Goal: Task Accomplishment & Management: Manage account settings

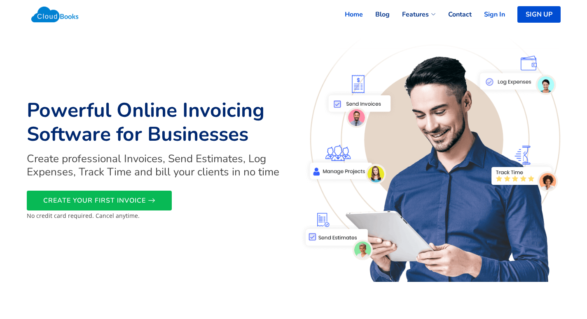
click at [494, 13] on link "Sign In" at bounding box center [488, 14] width 33 height 18
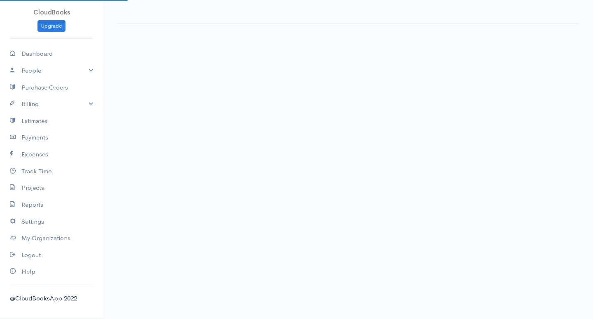
select select "365"
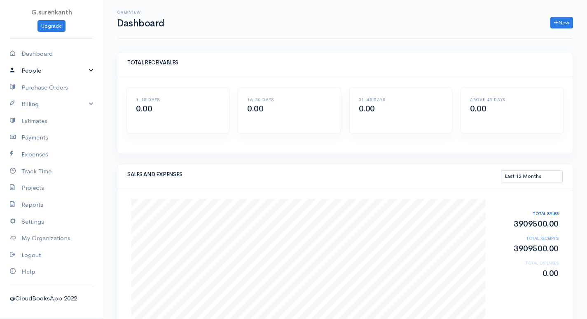
click at [83, 66] on link "People" at bounding box center [51, 70] width 103 height 17
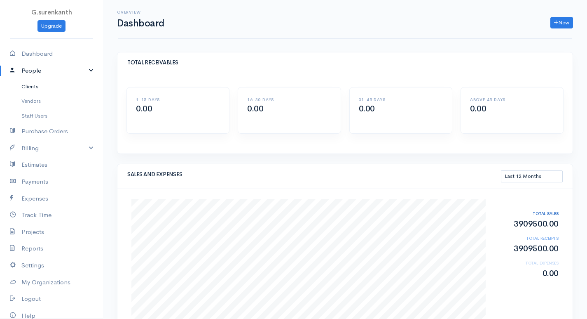
click at [80, 89] on link "Clients" at bounding box center [51, 86] width 103 height 15
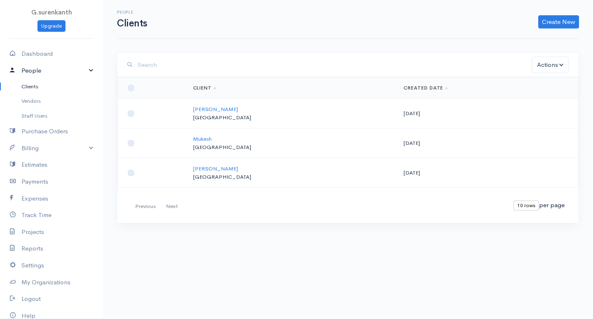
click at [38, 73] on link "People" at bounding box center [51, 70] width 103 height 17
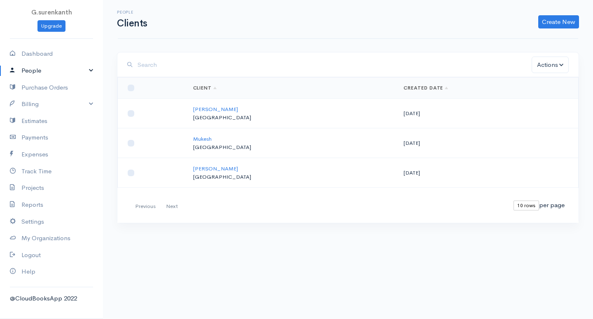
click at [38, 73] on link "People" at bounding box center [51, 70] width 103 height 17
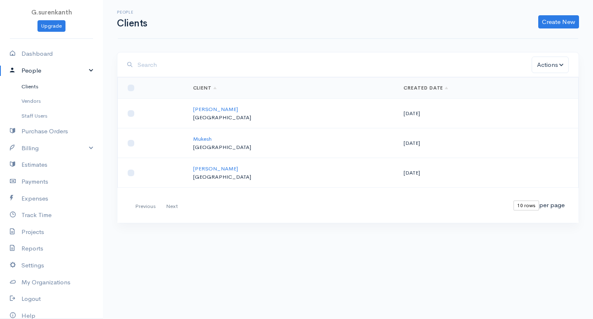
click at [32, 87] on link "Clients" at bounding box center [51, 86] width 103 height 15
click at [32, 104] on link "Vendors" at bounding box center [51, 101] width 103 height 15
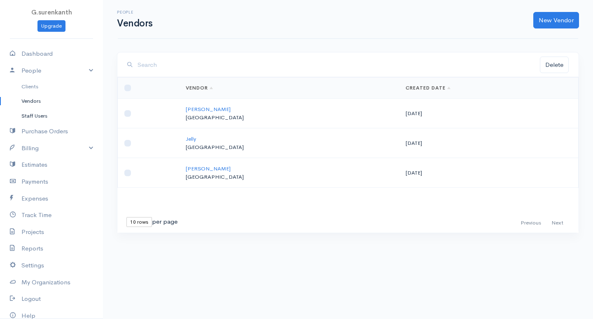
click at [31, 110] on link "Staff Users" at bounding box center [51, 115] width 103 height 15
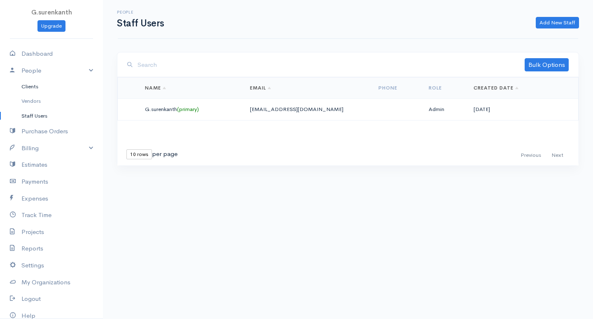
click at [37, 87] on link "Clients" at bounding box center [51, 86] width 103 height 15
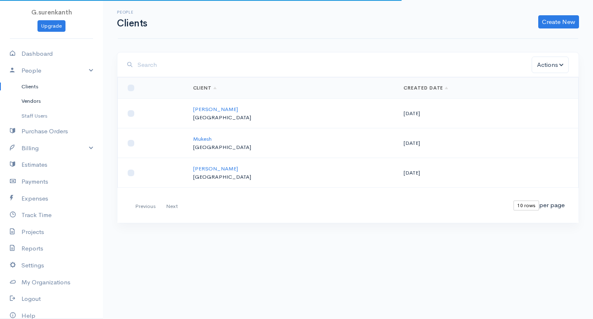
click at [38, 105] on link "Vendors" at bounding box center [51, 101] width 103 height 15
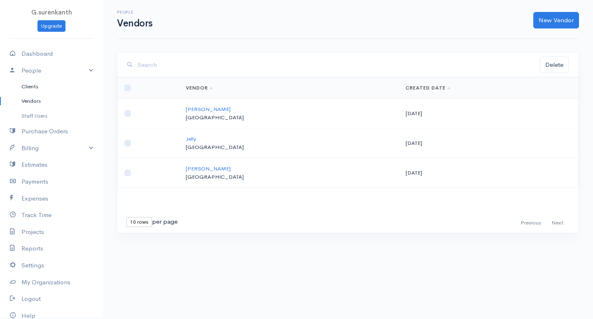
click at [38, 92] on link "Clients" at bounding box center [51, 86] width 103 height 15
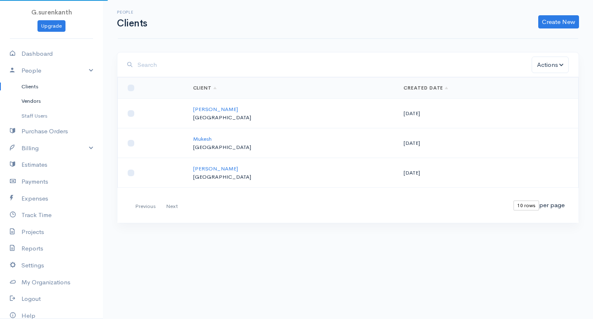
click at [36, 101] on link "Vendors" at bounding box center [51, 101] width 103 height 15
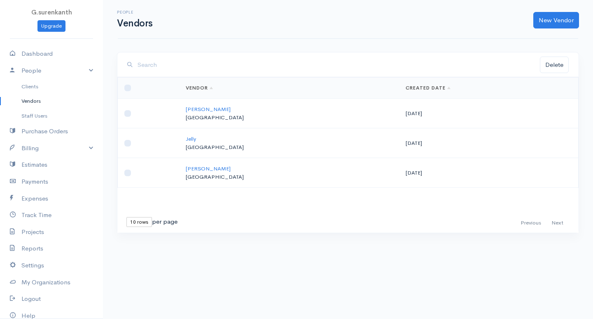
click at [33, 96] on link "Vendors" at bounding box center [51, 101] width 103 height 15
click at [39, 86] on link "Clients" at bounding box center [51, 86] width 103 height 15
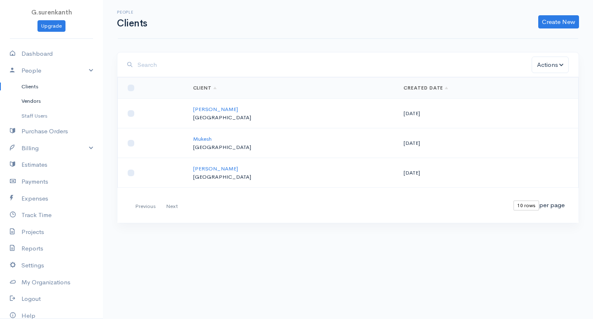
click at [45, 102] on link "Vendors" at bounding box center [51, 101] width 103 height 15
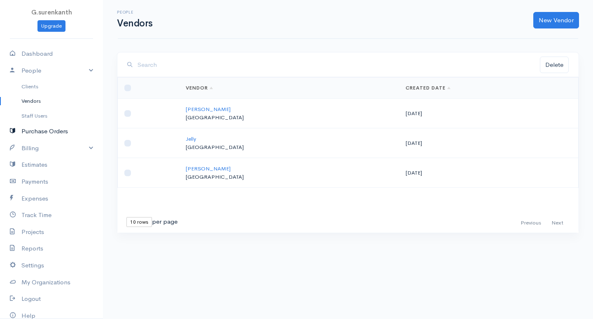
click at [35, 128] on link "Purchase Orders" at bounding box center [51, 131] width 103 height 17
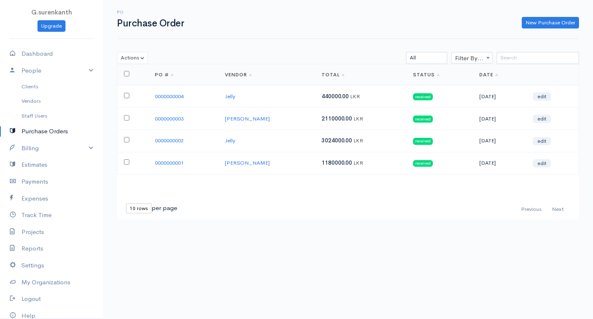
drag, startPoint x: 268, startPoint y: 90, endPoint x: 260, endPoint y: 95, distance: 9.4
click at [260, 95] on tr "0000000004 Jelly 440000.00 LKR received 08-20-2025 edit" at bounding box center [348, 96] width 462 height 22
click at [263, 228] on div "Loading ... First Previous Next Last 10 rows 25 rows 50 rows per page PO # Vend…" at bounding box center [348, 152] width 471 height 176
drag, startPoint x: 257, startPoint y: 185, endPoint x: 243, endPoint y: 230, distance: 47.3
drag, startPoint x: 243, startPoint y: 230, endPoint x: 214, endPoint y: 228, distance: 29.3
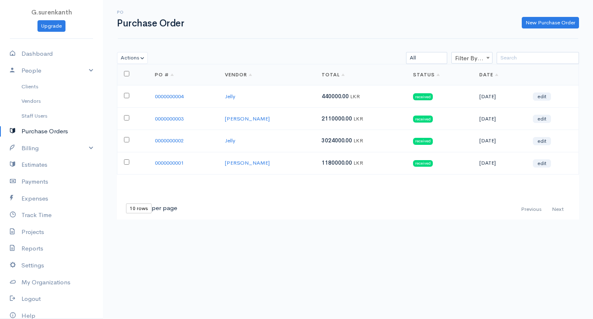
click at [214, 237] on div "Loading ... First Previous Next Last 10 rows 25 rows 50 rows per page PO # Vend…" at bounding box center [348, 152] width 471 height 176
click at [32, 152] on link "Billing" at bounding box center [51, 148] width 103 height 17
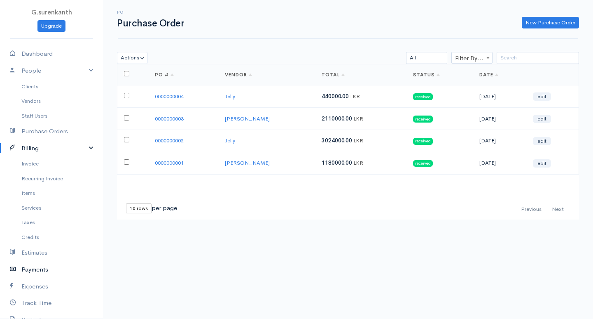
click at [50, 269] on link "Payments" at bounding box center [51, 269] width 103 height 17
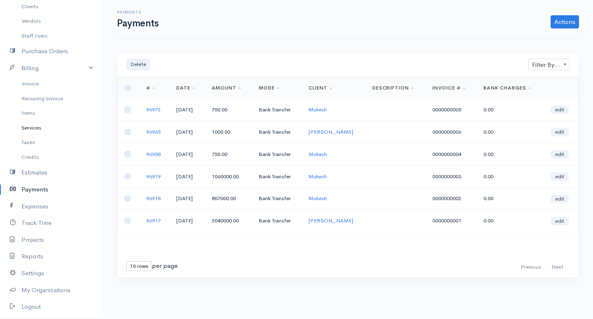
scroll to position [39, 0]
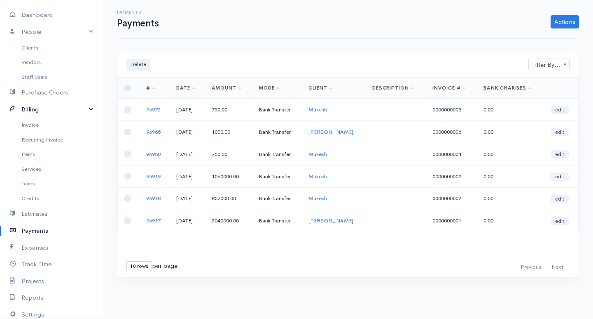
click at [40, 111] on link "Billing" at bounding box center [51, 109] width 103 height 17
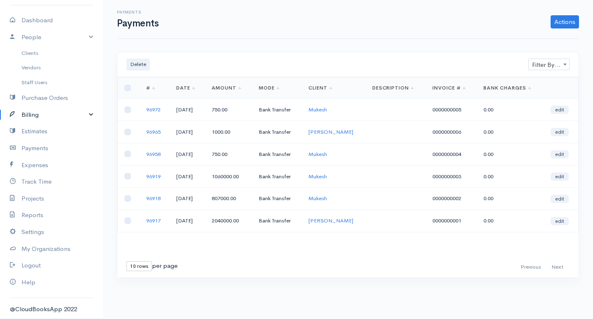
click at [40, 111] on link "Billing" at bounding box center [51, 114] width 103 height 17
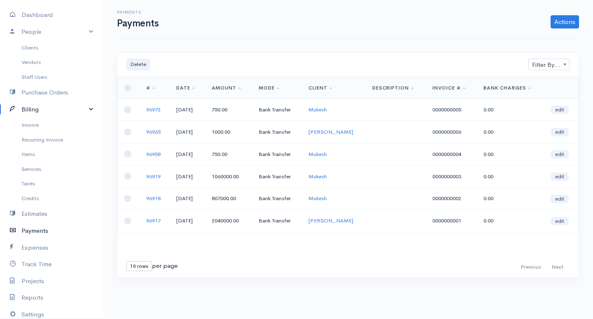
click at [54, 229] on link "Payments" at bounding box center [51, 230] width 103 height 17
click at [51, 216] on link "Estimates" at bounding box center [51, 213] width 103 height 17
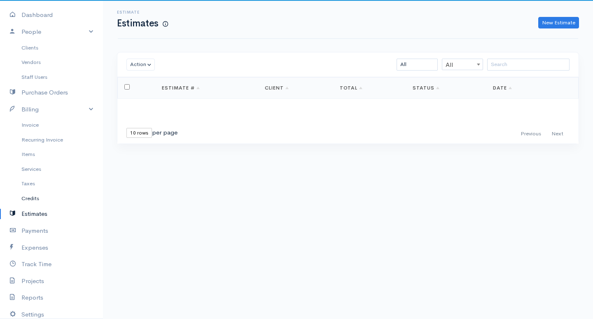
click at [53, 204] on link "Credits" at bounding box center [51, 198] width 103 height 15
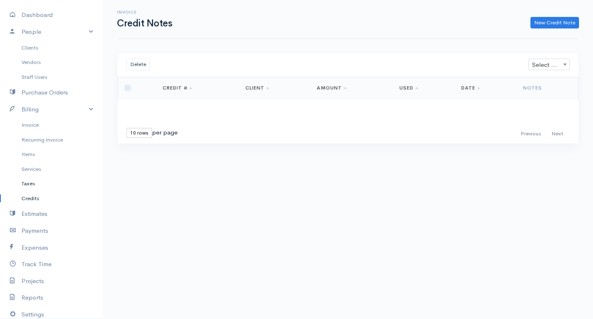
click at [49, 181] on link "Taxes" at bounding box center [51, 183] width 103 height 15
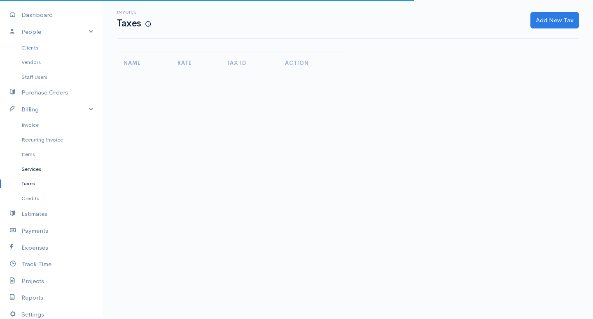
click at [53, 170] on link "Services" at bounding box center [51, 169] width 103 height 15
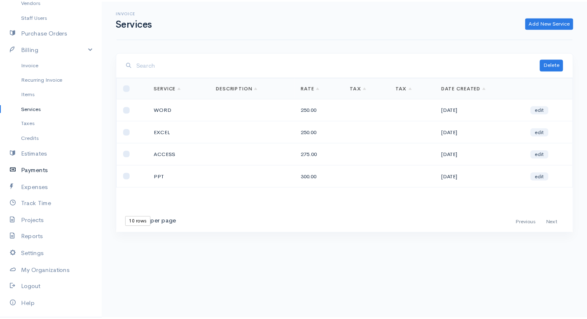
scroll to position [121, 0]
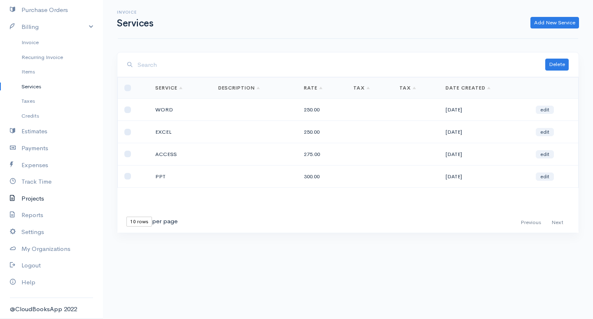
click at [50, 202] on link "Projects" at bounding box center [51, 198] width 103 height 17
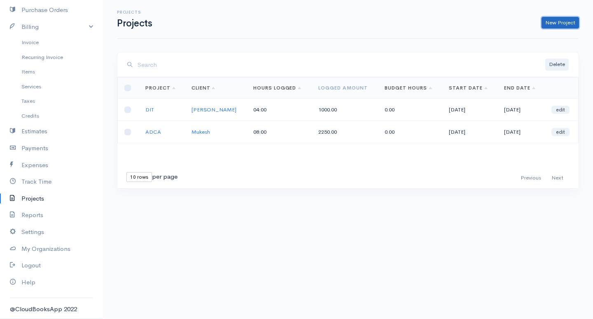
click at [549, 17] on link "New Project" at bounding box center [561, 23] width 38 height 12
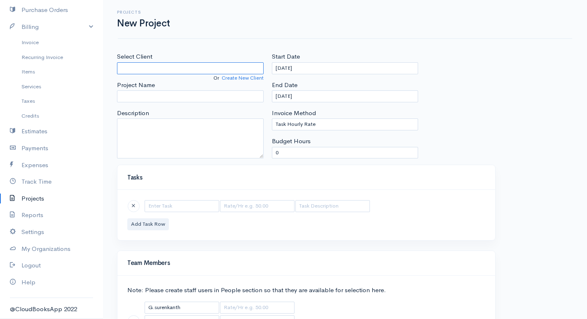
click at [231, 70] on input "Select Client" at bounding box center [190, 68] width 147 height 12
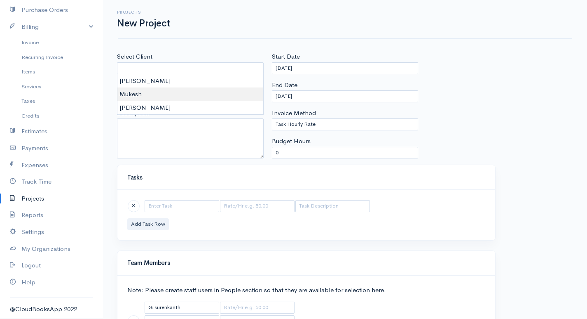
type input "Mukesh"
click at [134, 91] on body "G.surenkanth Upgrade Dashboard People Clients Vendors Staff Users Purchase Orde…" at bounding box center [293, 190] width 587 height 381
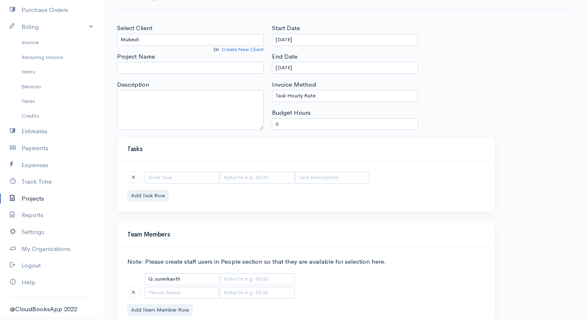
scroll to position [62, 0]
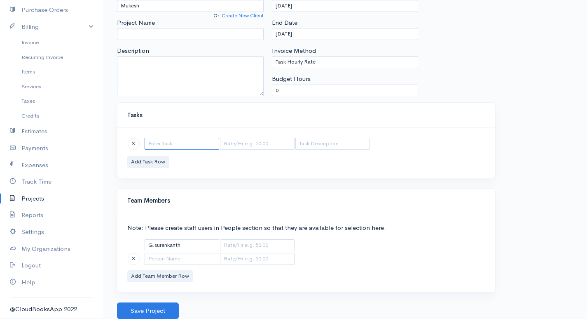
click at [191, 143] on input "text" at bounding box center [182, 144] width 75 height 12
click at [247, 172] on div "Add Task Row" at bounding box center [306, 152] width 378 height 50
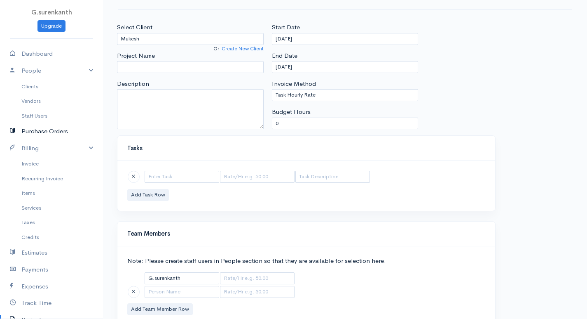
scroll to position [0, 0]
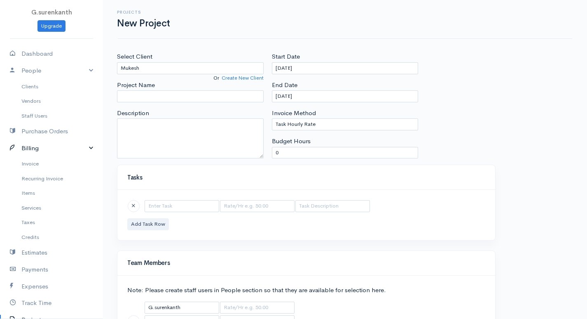
click at [86, 147] on link "Billing" at bounding box center [51, 148] width 103 height 17
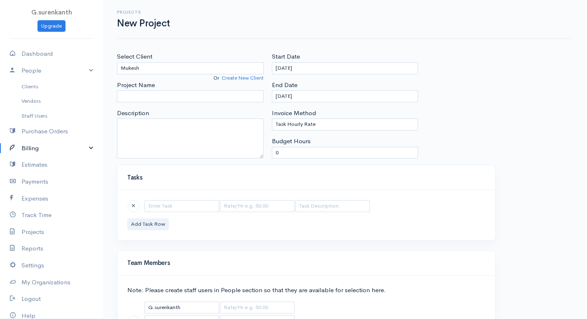
click at [86, 147] on link "Billing" at bounding box center [51, 148] width 103 height 17
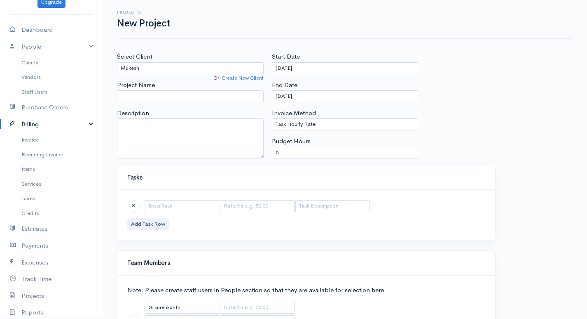
scroll to position [41, 0]
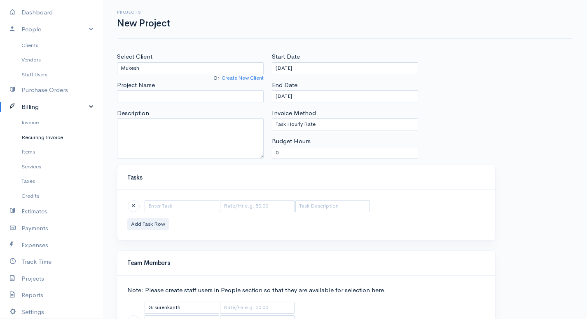
click at [33, 139] on link "Recurring Invoice" at bounding box center [51, 137] width 103 height 15
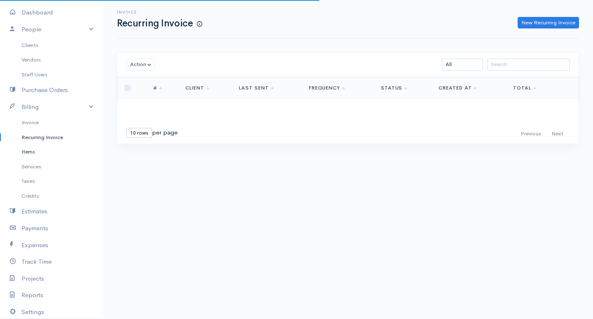
click at [28, 155] on link "Items" at bounding box center [51, 151] width 103 height 15
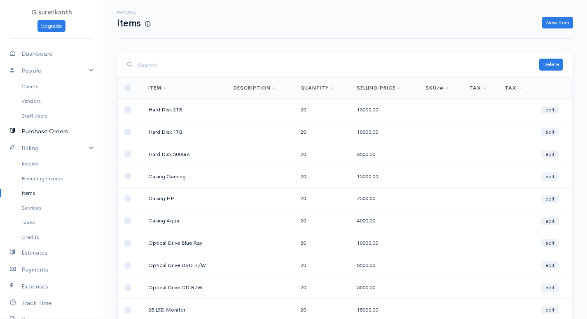
click at [47, 134] on link "Purchase Orders" at bounding box center [51, 131] width 103 height 17
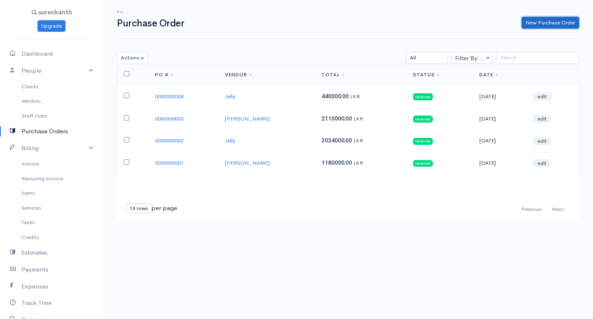
click at [530, 20] on link "New Purchase Order" at bounding box center [550, 23] width 57 height 12
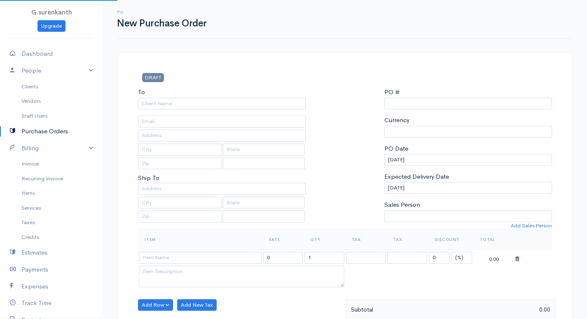
select select "LKR"
type input "0000000005"
select select "[GEOGRAPHIC_DATA]"
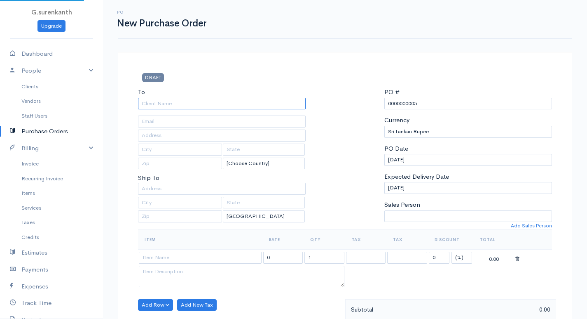
click at [184, 103] on input "To" at bounding box center [222, 104] width 168 height 12
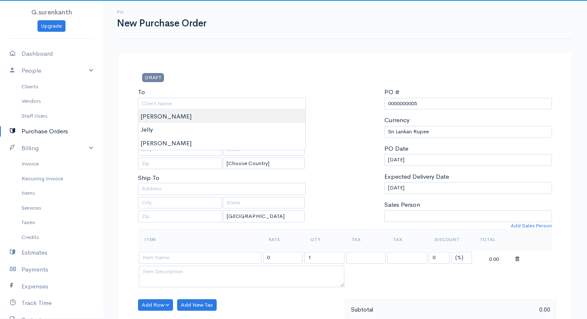
type input "[PERSON_NAME]"
click at [161, 117] on body "G.surenkanth Upgrade Dashboard People Clients Vendors Staff Users Purchase Orde…" at bounding box center [293, 316] width 587 height 633
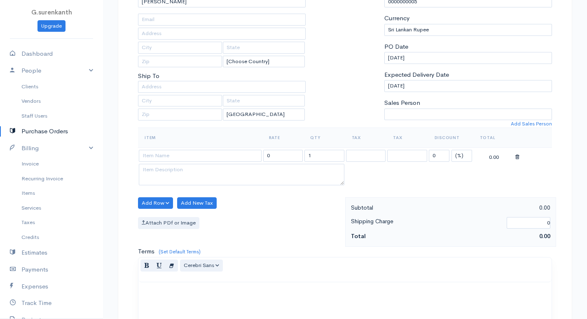
scroll to position [124, 0]
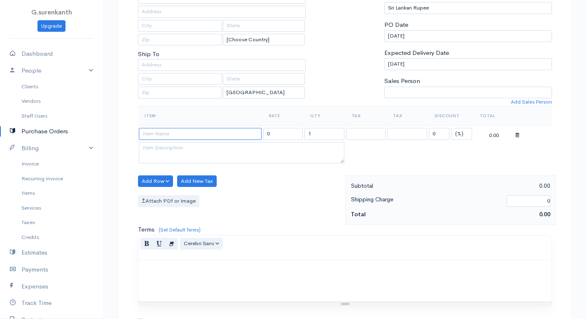
click at [166, 137] on input at bounding box center [200, 134] width 123 height 12
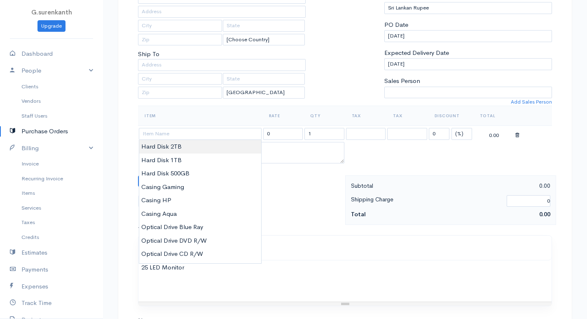
type input "Hard Disk 2TB"
type input "13000.00"
click at [164, 149] on body "G.surenkanth Upgrade Dashboard People Clients Vendors Staff Users Purchase Orde…" at bounding box center [293, 192] width 587 height 633
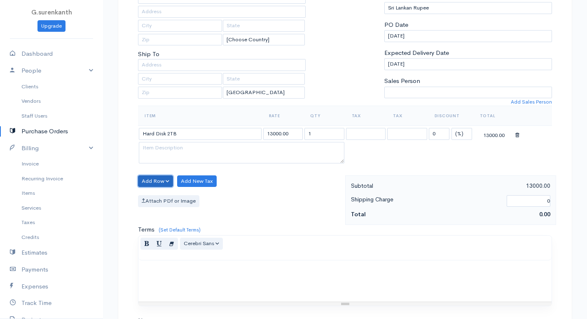
click at [159, 178] on button "Add Row" at bounding box center [155, 181] width 35 height 12
click at [158, 199] on link "Add Item Row" at bounding box center [170, 198] width 65 height 14
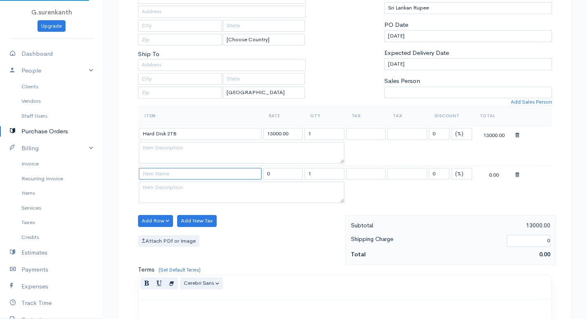
click at [155, 176] on input at bounding box center [200, 174] width 123 height 12
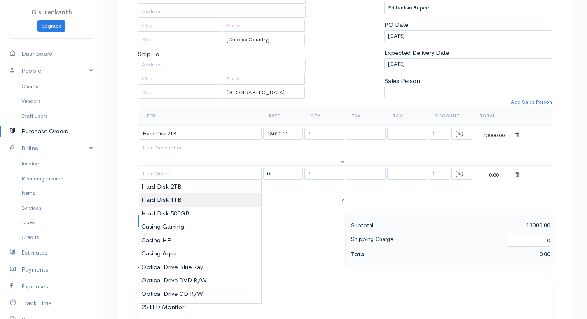
type input "Hard Disk 1TB"
type input "10000.00"
click at [152, 199] on body "G.surenkanth Upgrade Dashboard People Clients Vendors Staff Users Purchase Orde…" at bounding box center [293, 212] width 587 height 673
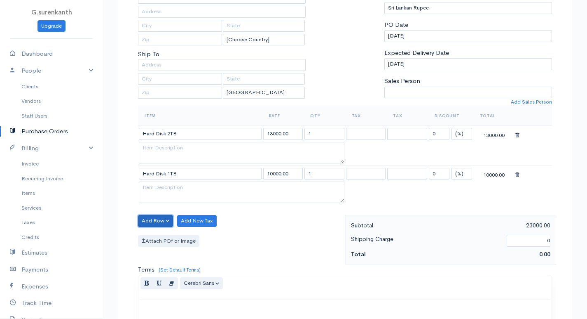
click at [153, 217] on button "Add Row" at bounding box center [155, 221] width 35 height 12
click at [153, 233] on link "Add Item Row" at bounding box center [170, 237] width 65 height 14
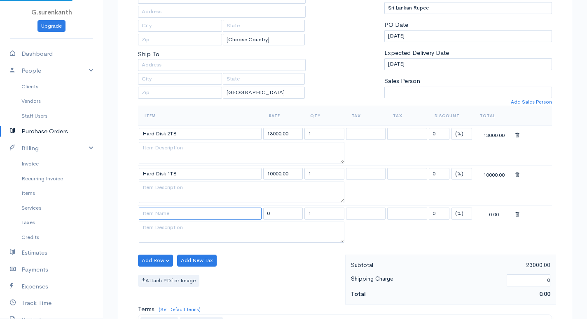
click at [149, 214] on input at bounding box center [200, 213] width 123 height 12
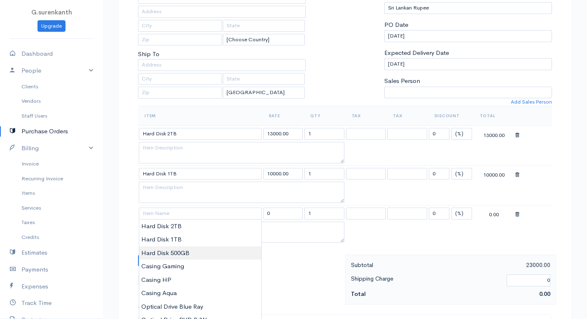
type input "Hard Disk 500GB"
type input "6500.00"
click at [154, 251] on body "G.surenkanth Upgrade Dashboard People Clients Vendors Staff Users Purchase Orde…" at bounding box center [293, 232] width 587 height 713
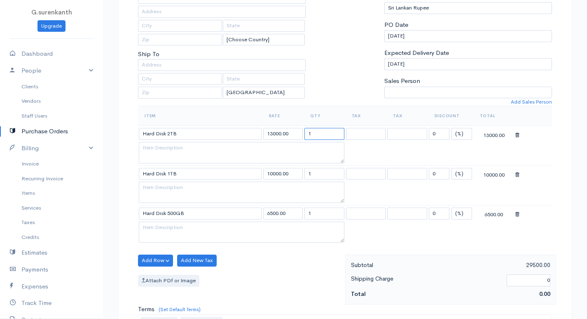
click at [309, 135] on input "1" at bounding box center [325, 134] width 40 height 12
type input "20"
click at [309, 174] on input "1" at bounding box center [325, 174] width 40 height 12
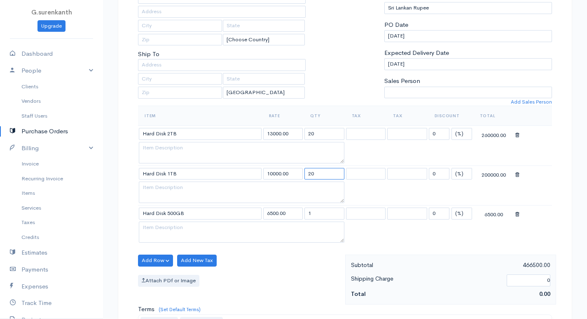
type input "20"
click at [308, 211] on input "1" at bounding box center [325, 213] width 40 height 12
click at [309, 212] on input "1" at bounding box center [325, 213] width 40 height 12
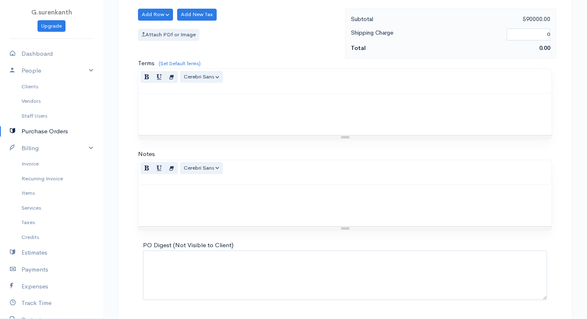
scroll to position [394, 0]
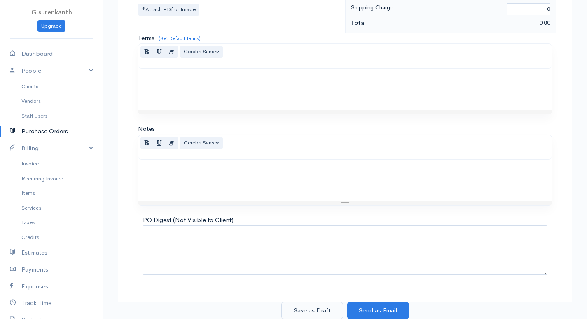
type input "20"
click at [316, 309] on button "Save as Draft" at bounding box center [312, 310] width 62 height 17
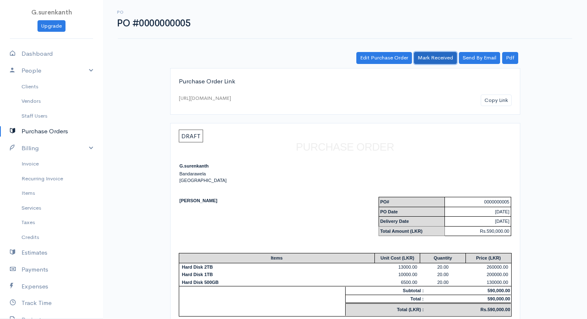
click at [434, 61] on link "Mark Received" at bounding box center [435, 58] width 43 height 12
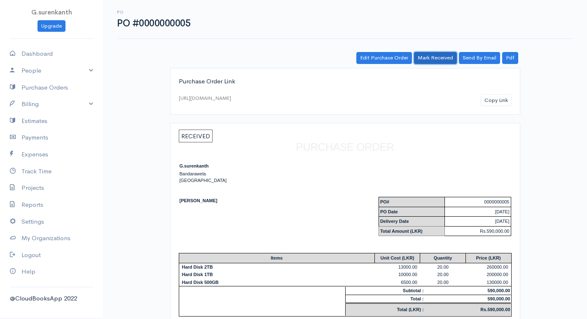
click at [430, 59] on link "Mark Received" at bounding box center [435, 58] width 43 height 12
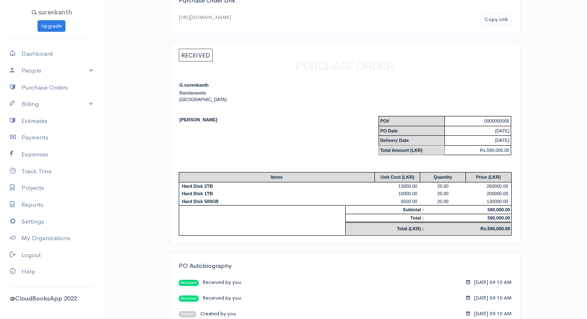
scroll to position [96, 0]
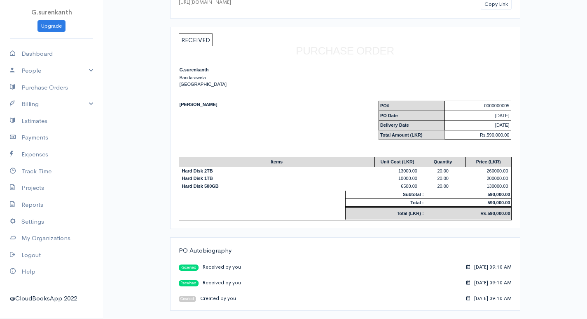
scroll to position [308, 0]
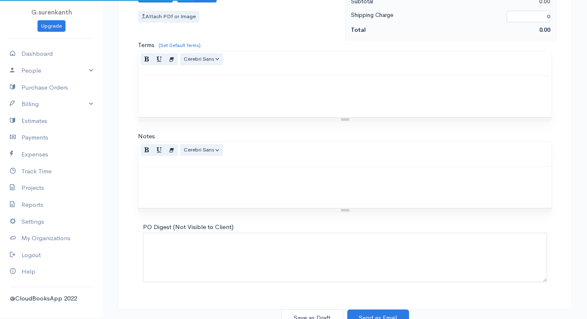
type input "0000000006"
select select "[GEOGRAPHIC_DATA]"
select select "LKR"
select select "[GEOGRAPHIC_DATA]"
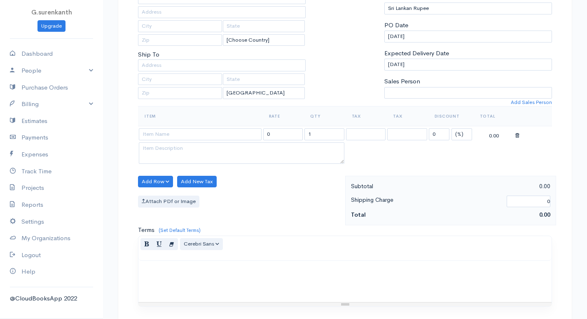
scroll to position [0, 0]
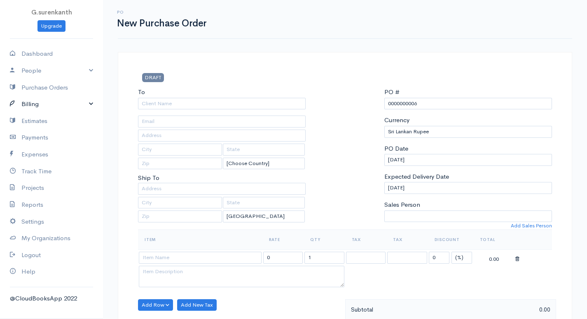
click at [40, 108] on link "Billing" at bounding box center [51, 104] width 103 height 17
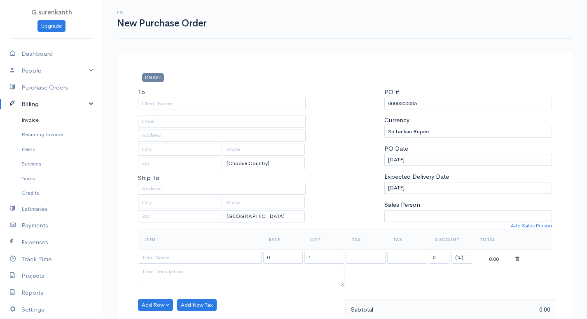
click at [45, 120] on link "Invoice" at bounding box center [51, 120] width 103 height 15
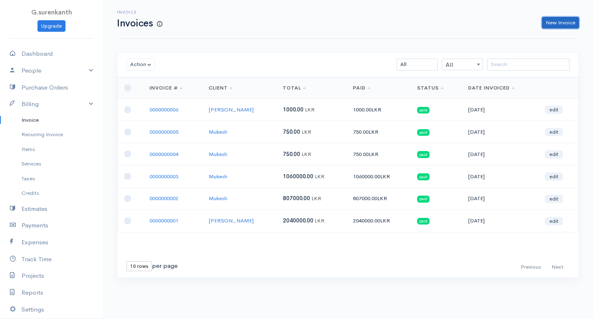
click at [574, 23] on link "New Invoice" at bounding box center [560, 23] width 37 height 12
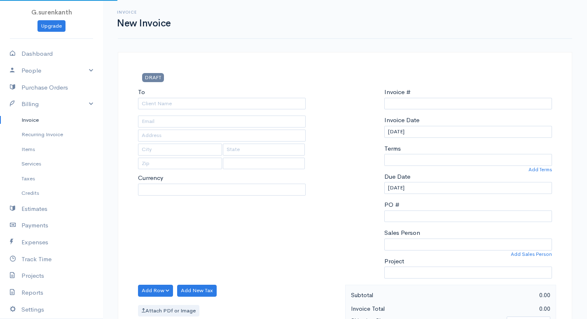
select select "LKR"
select select "[GEOGRAPHIC_DATA]"
type input "0000000007"
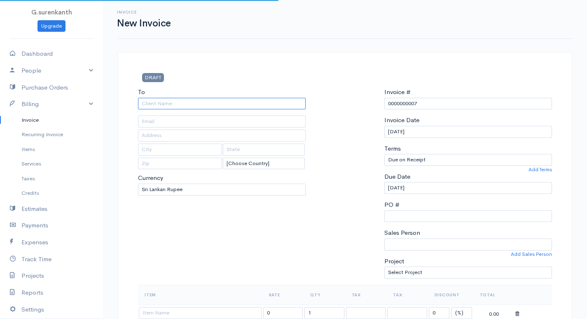
click at [219, 108] on input "To" at bounding box center [222, 104] width 168 height 12
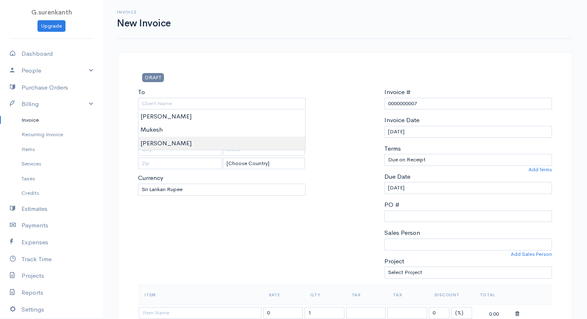
type input "[PERSON_NAME]"
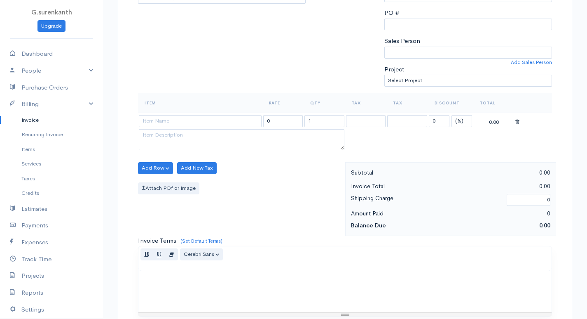
scroll to position [206, 0]
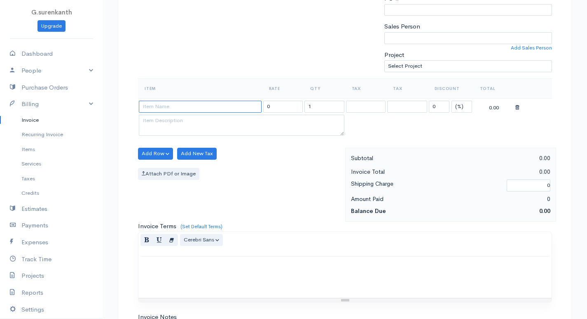
click at [183, 105] on input at bounding box center [200, 107] width 123 height 12
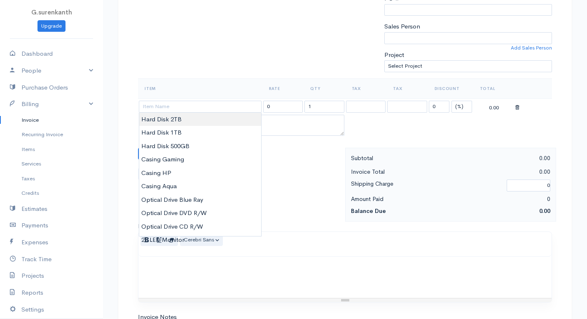
type input "Hard Disk 2TB"
type input "13000.00"
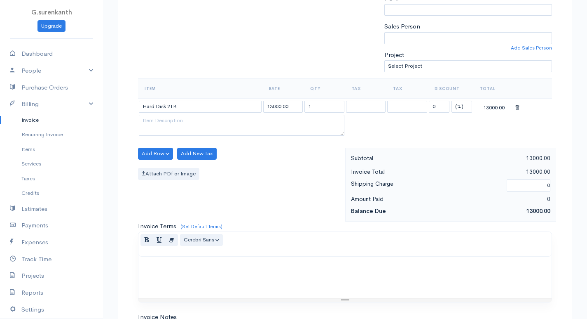
click at [176, 124] on body "G.surenkanth Upgrade Dashboard People Clients Vendors Staff Users Purchase Orde…" at bounding box center [293, 150] width 587 height 713
click at [160, 152] on button "Add Row" at bounding box center [155, 154] width 35 height 12
click at [161, 168] on link "Add Item Row" at bounding box center [170, 170] width 65 height 14
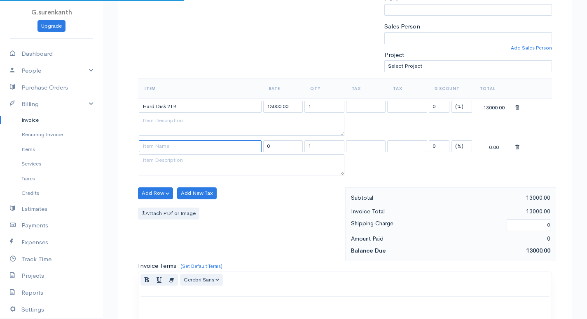
click at [162, 148] on input at bounding box center [200, 146] width 123 height 12
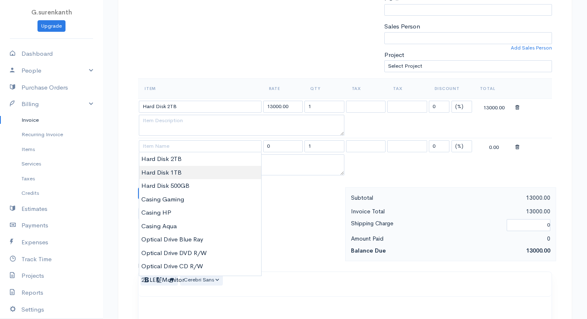
type input "Hard Disk 1TB"
type input "10000.00"
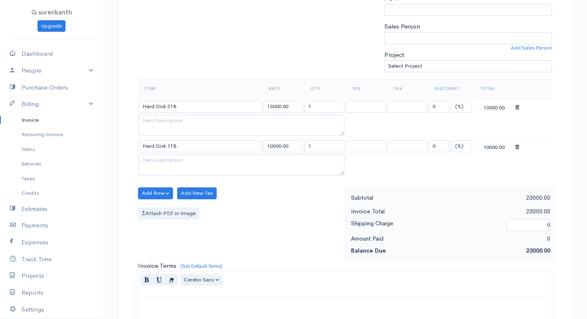
click at [161, 171] on body "G.surenkanth Upgrade Dashboard People Clients Vendors Staff Users Purchase Orde…" at bounding box center [293, 170] width 587 height 752
click at [153, 191] on button "Add Row" at bounding box center [155, 193] width 35 height 12
click at [157, 205] on link "Add Item Row" at bounding box center [170, 210] width 65 height 14
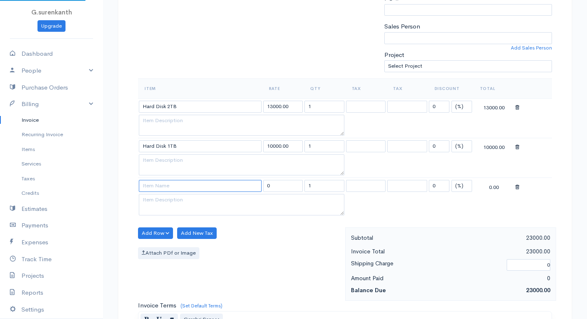
click at [160, 185] on input at bounding box center [200, 186] width 123 height 12
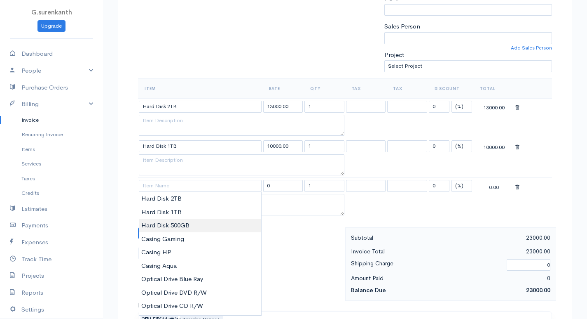
type input "Hard Disk 500GB"
type input "6500.00"
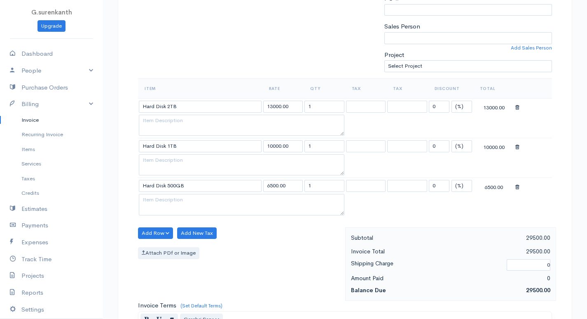
click at [183, 227] on body "G.surenkanth Upgrade Dashboard People Clients Vendors Staff Users Purchase Orde…" at bounding box center [293, 190] width 587 height 792
click at [320, 110] on input "1" at bounding box center [325, 107] width 40 height 12
type input "10"
click at [309, 146] on input "1" at bounding box center [325, 146] width 40 height 12
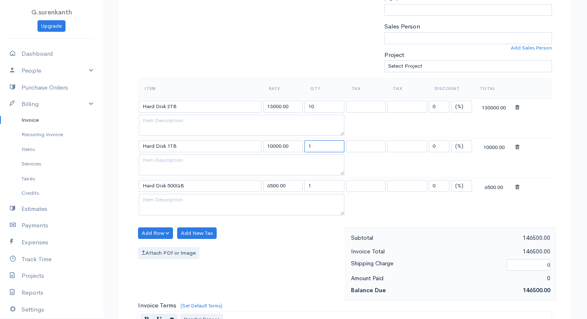
click at [309, 146] on input "1" at bounding box center [325, 146] width 40 height 12
type input "10"
click at [312, 184] on input "1" at bounding box center [325, 186] width 40 height 12
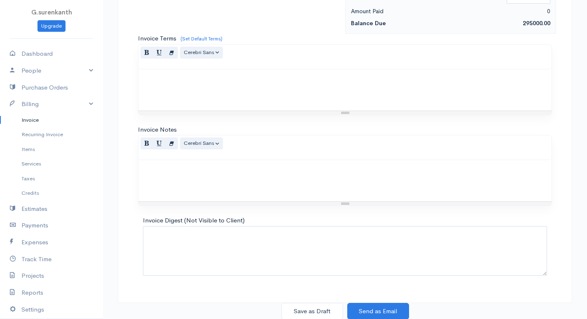
scroll to position [473, 0]
type input "10"
click at [326, 308] on button "Save as Draft" at bounding box center [312, 310] width 62 height 17
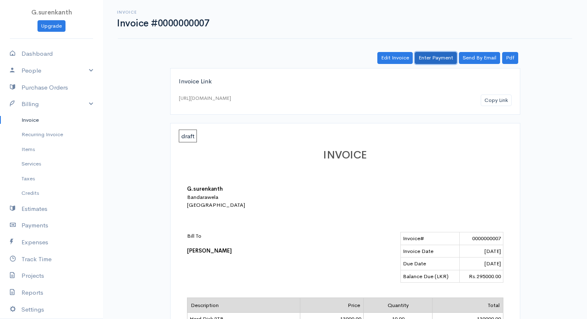
click at [442, 59] on link "Enter Payment" at bounding box center [436, 58] width 42 height 12
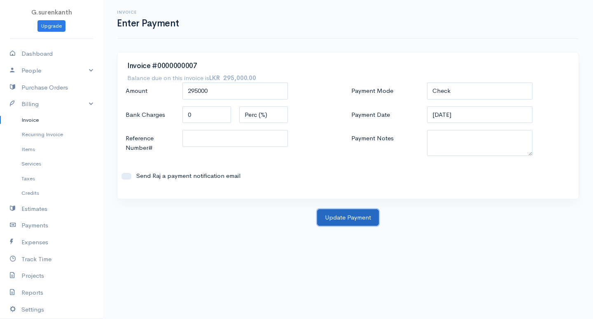
click at [334, 218] on button "Update Payment" at bounding box center [348, 217] width 62 height 17
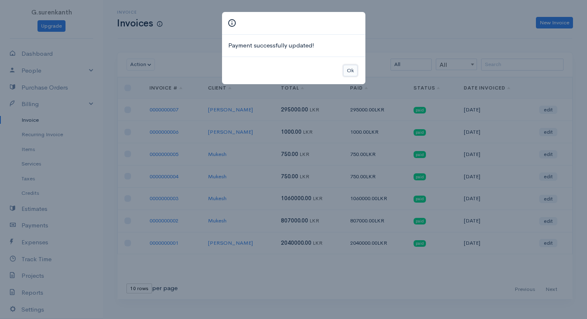
click at [352, 69] on button "Ok" at bounding box center [350, 71] width 14 height 12
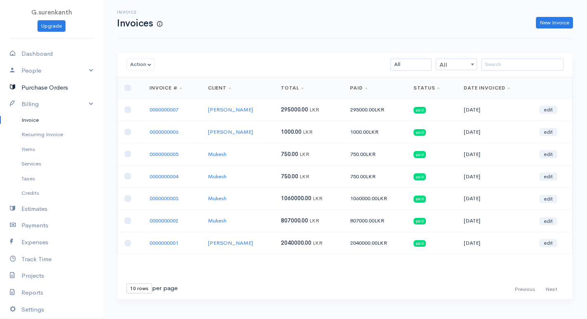
click at [50, 88] on link "Purchase Orders" at bounding box center [51, 87] width 103 height 17
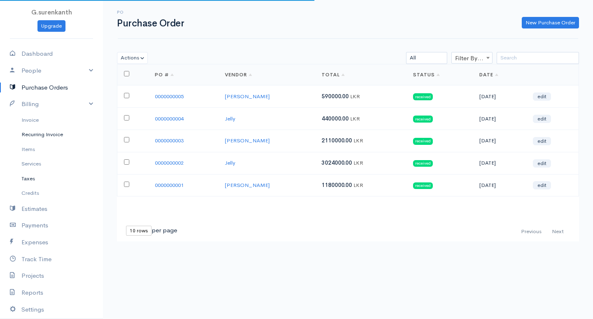
drag, startPoint x: 29, startPoint y: 161, endPoint x: 23, endPoint y: 174, distance: 14.6
drag, startPoint x: 23, startPoint y: 174, endPoint x: 73, endPoint y: 152, distance: 55.4
click at [73, 152] on link "Items" at bounding box center [51, 149] width 103 height 15
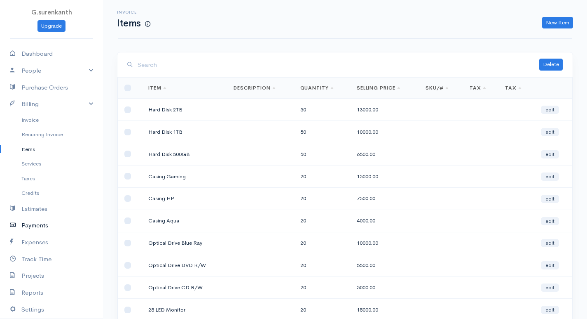
click at [36, 223] on link "Payments" at bounding box center [51, 225] width 103 height 17
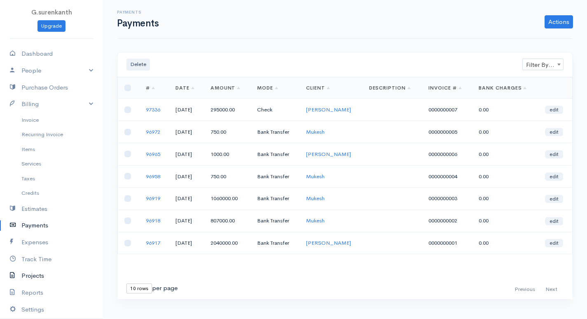
click at [30, 279] on link "Projects" at bounding box center [51, 275] width 103 height 17
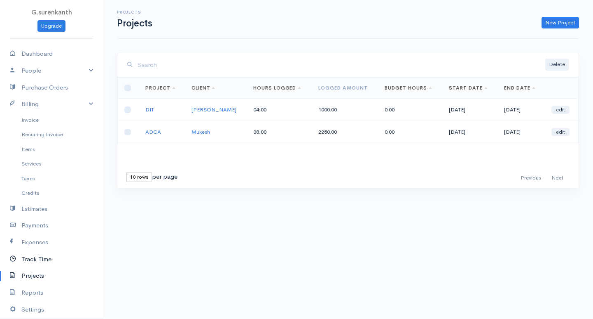
click at [40, 262] on link "Track Time" at bounding box center [51, 259] width 103 height 17
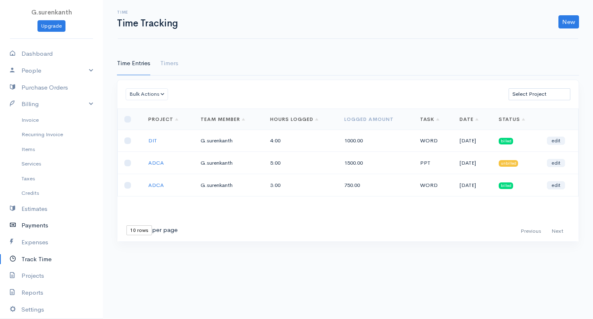
click at [37, 225] on link "Payments" at bounding box center [51, 225] width 103 height 17
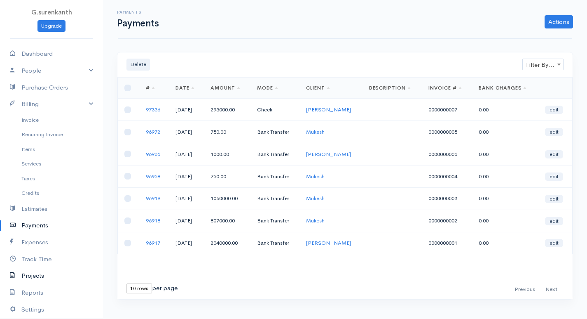
click at [46, 274] on link "Projects" at bounding box center [51, 275] width 103 height 17
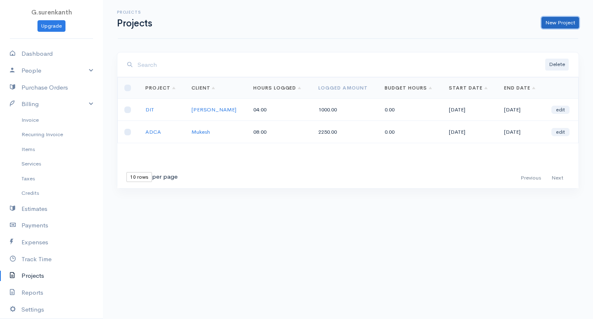
click at [561, 17] on link "New Project" at bounding box center [561, 23] width 38 height 12
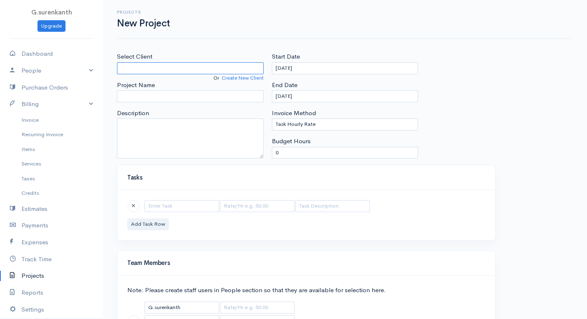
click at [138, 66] on input "Select Client" at bounding box center [190, 68] width 147 height 12
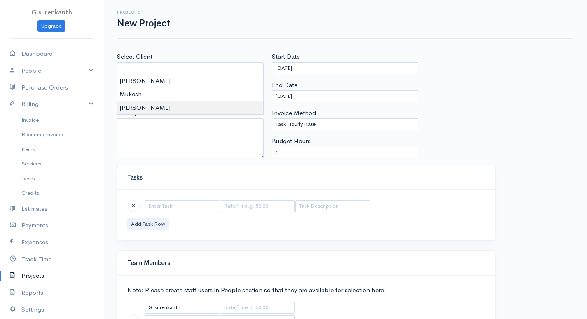
type input "[PERSON_NAME]"
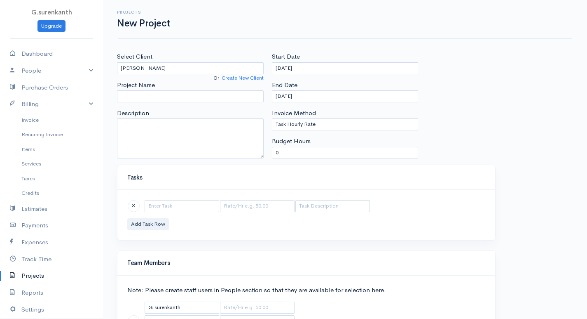
click at [136, 108] on body "G.surenkanth Upgrade Dashboard People Clients Vendors Staff Users Purchase Orde…" at bounding box center [293, 190] width 587 height 381
click at [138, 101] on input "Project Name" at bounding box center [190, 96] width 147 height 12
type input "maths class"
click at [176, 207] on input "text" at bounding box center [182, 206] width 75 height 12
click at [197, 204] on input "text" at bounding box center [182, 206] width 75 height 12
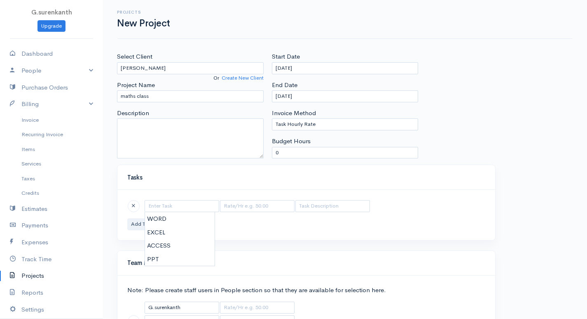
click at [124, 220] on div "Add Task Row" at bounding box center [306, 215] width 378 height 50
click at [140, 224] on button "Add Task Row" at bounding box center [148, 224] width 42 height 12
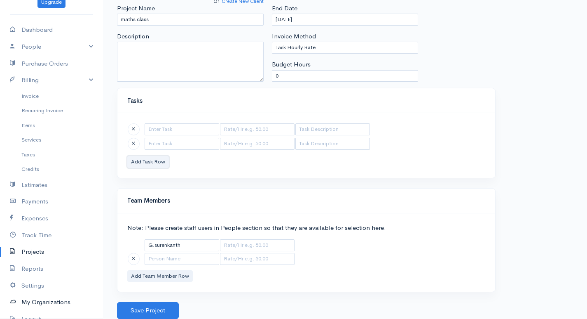
scroll to position [41, 0]
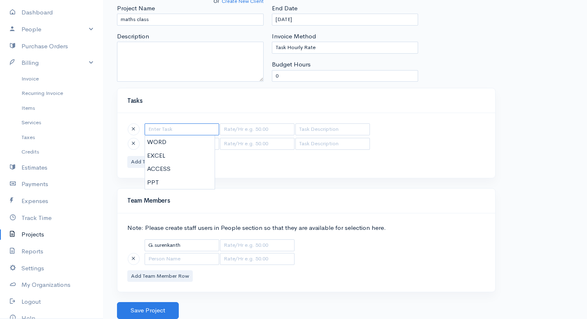
click at [174, 127] on input "text" at bounding box center [182, 129] width 75 height 12
click at [342, 195] on div "Team Members" at bounding box center [306, 200] width 378 height 25
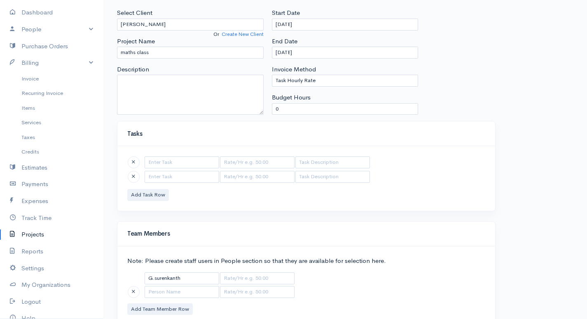
scroll to position [0, 0]
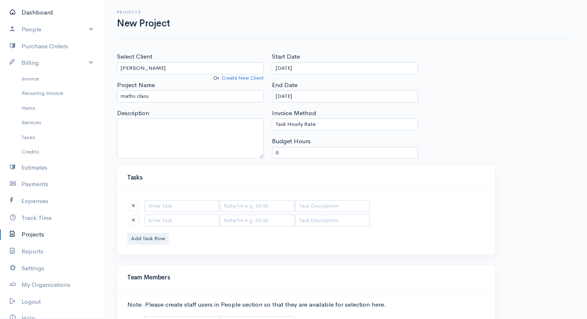
click at [45, 13] on link "Dashboard" at bounding box center [51, 12] width 103 height 17
select select "365"
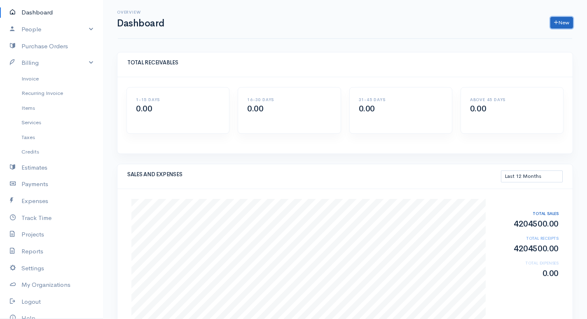
click at [563, 24] on link "New" at bounding box center [562, 23] width 23 height 12
click at [525, 83] on link "Project" at bounding box center [541, 82] width 65 height 14
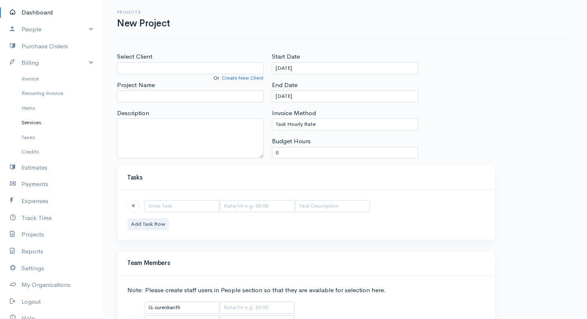
click at [50, 121] on link "Services" at bounding box center [51, 122] width 103 height 15
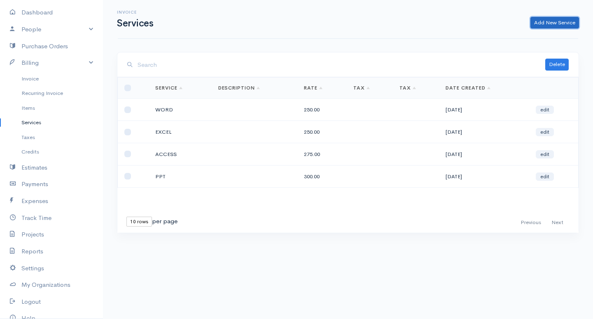
click at [556, 24] on link "Add New Service" at bounding box center [555, 23] width 49 height 12
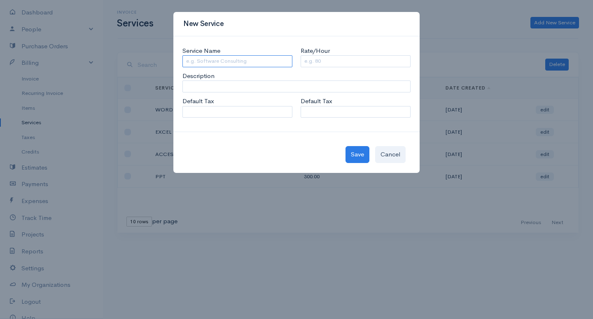
click at [211, 59] on input "Service Name" at bounding box center [238, 61] width 110 height 12
type input "Maths class"
click at [321, 64] on input "Rate/Hour" at bounding box center [356, 61] width 110 height 12
type input "2"
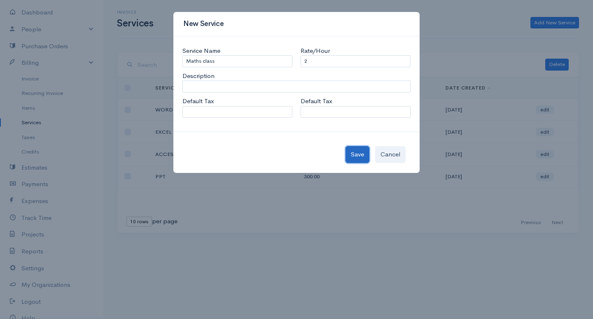
click at [351, 158] on button "Save" at bounding box center [358, 154] width 24 height 17
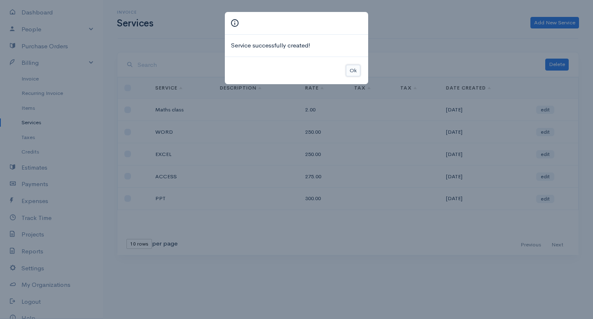
click at [353, 69] on button "Ok" at bounding box center [353, 71] width 14 height 12
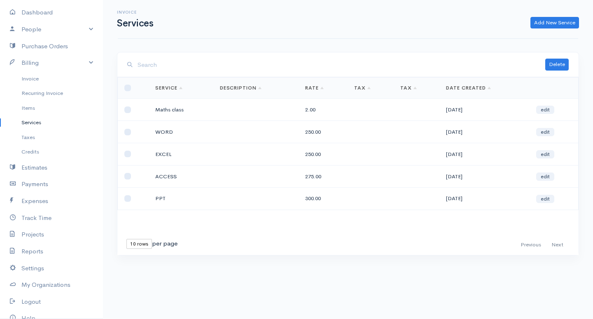
drag, startPoint x: 314, startPoint y: 108, endPoint x: 286, endPoint y: 107, distance: 28.5
click at [269, 101] on td at bounding box center [255, 109] width 85 height 22
click at [543, 111] on link "edit" at bounding box center [546, 110] width 18 height 8
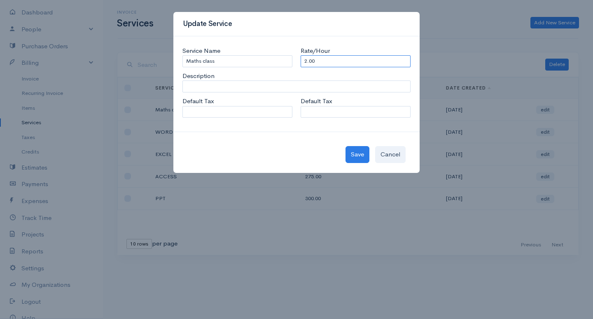
click at [313, 61] on input "2.00" at bounding box center [356, 61] width 110 height 12
click at [306, 62] on input "2.00" at bounding box center [356, 61] width 110 height 12
click at [307, 60] on input "2.00" at bounding box center [356, 61] width 110 height 12
type input "200.00"
click at [362, 155] on button "Save" at bounding box center [358, 154] width 24 height 17
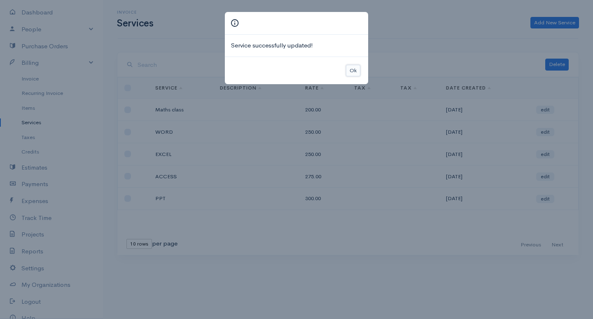
click at [352, 74] on button "Ok" at bounding box center [353, 71] width 14 height 12
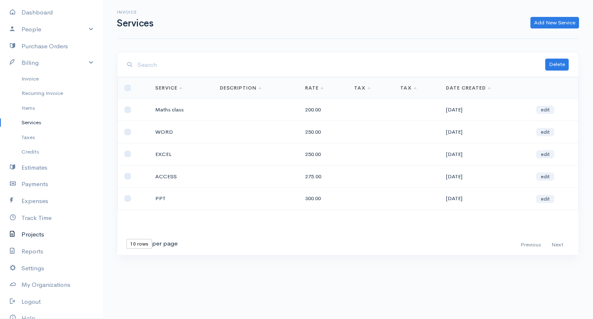
click at [36, 235] on link "Projects" at bounding box center [51, 234] width 103 height 17
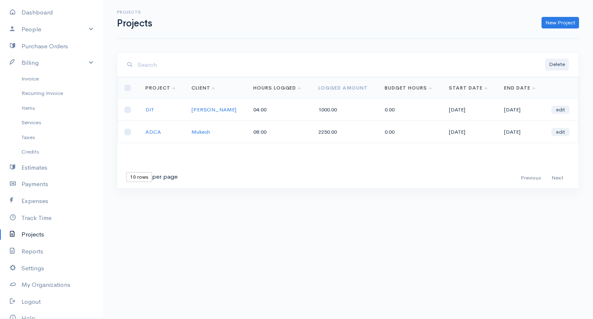
drag, startPoint x: 36, startPoint y: 229, endPoint x: 268, endPoint y: 214, distance: 232.5
click at [269, 214] on div "Delete Loading ... First Previous Next Last 10 rows 25 rows 50 rows per page Pr…" at bounding box center [348, 135] width 471 height 167
click at [565, 23] on link "New Project" at bounding box center [561, 23] width 38 height 12
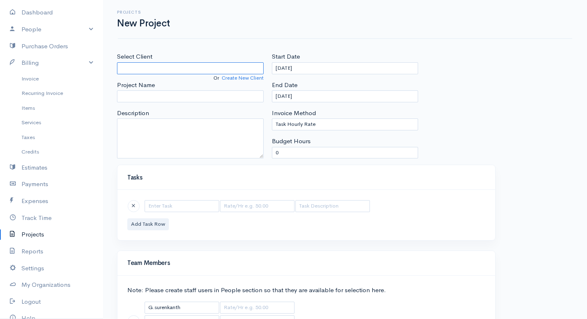
click at [199, 73] on input "Select Client" at bounding box center [190, 68] width 147 height 12
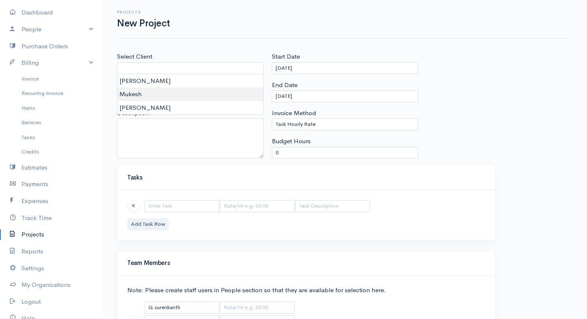
type input "Mukesh"
click at [169, 91] on body "G.surenkanth Upgrade Dashboard People Clients Vendors Staff Users Purchase Orde…" at bounding box center [293, 190] width 587 height 381
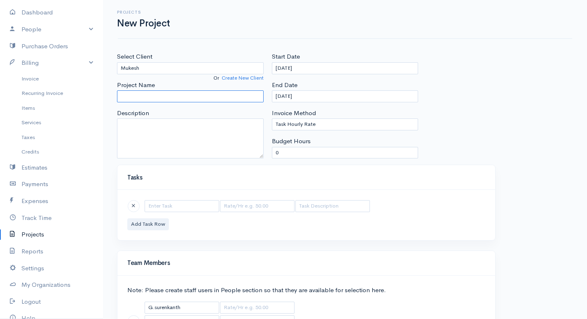
click at [171, 96] on input "Project Name" at bounding box center [190, 96] width 147 height 12
type input "maths class"
click at [156, 205] on input "text" at bounding box center [182, 206] width 75 height 12
type input "Maths class"
type input "200.00"
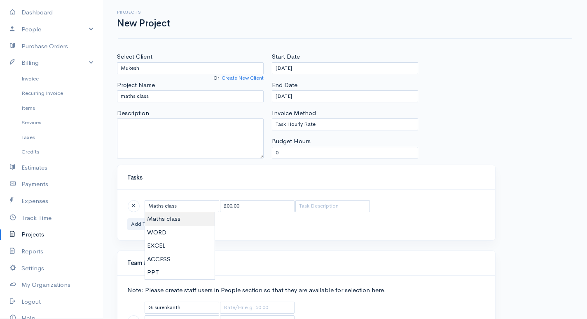
click at [164, 214] on body "G.surenkanth Upgrade Dashboard People Clients Vendors Staff Users Purchase Orde…" at bounding box center [293, 190] width 587 height 381
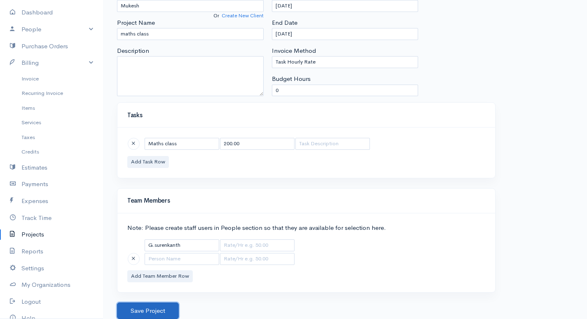
click at [156, 306] on button "Save Project" at bounding box center [148, 310] width 62 height 17
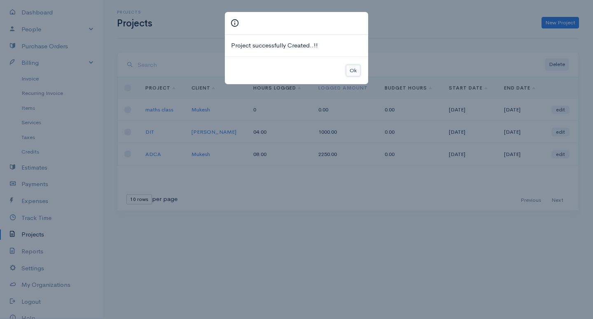
click at [351, 68] on button "Ok" at bounding box center [353, 71] width 14 height 12
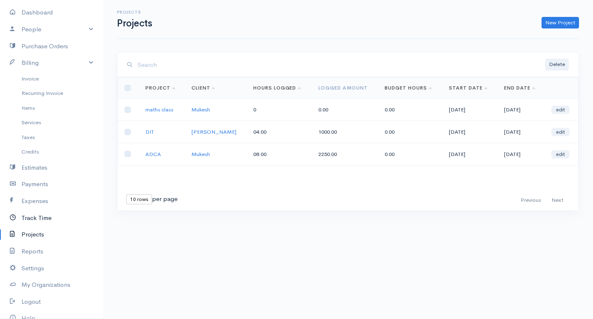
click at [45, 216] on link "Track Time" at bounding box center [51, 217] width 103 height 17
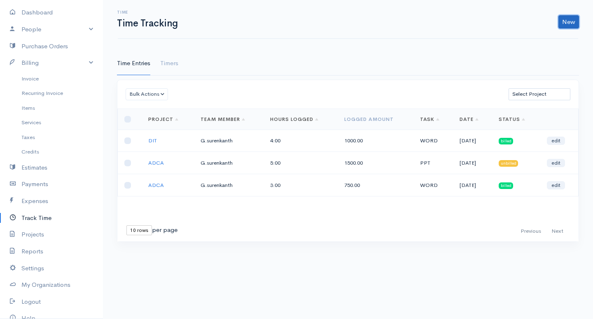
click at [565, 19] on link "New" at bounding box center [569, 21] width 21 height 13
click at [537, 38] on link "Time Entry" at bounding box center [546, 39] width 65 height 14
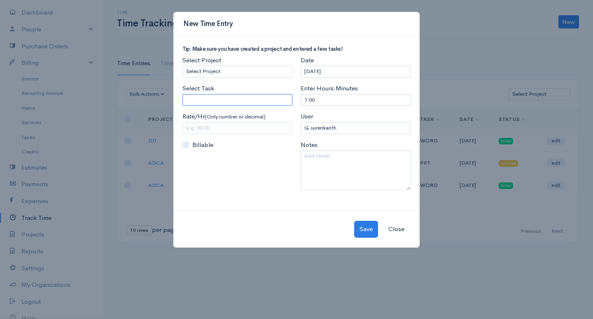
click at [226, 99] on input "Select Task" at bounding box center [238, 100] width 110 height 12
type input "Maths class"
type input "200.00"
click at [217, 115] on body "G.surenkanth Upgrade Dashboard People Clients Vendors Staff Users Purchase Orde…" at bounding box center [296, 159] width 593 height 319
click at [307, 99] on input "1:00" at bounding box center [356, 100] width 110 height 12
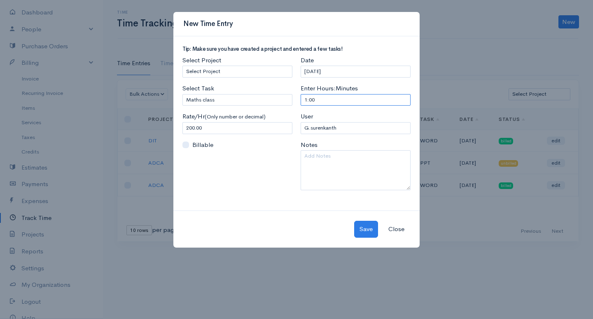
click at [307, 99] on input "1:00" at bounding box center [356, 100] width 110 height 12
type input "5"
click at [366, 230] on button "Save" at bounding box center [366, 228] width 24 height 17
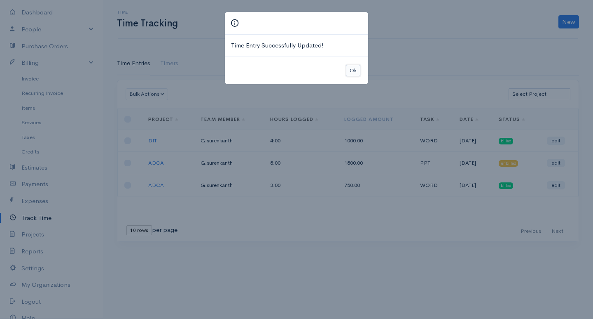
click at [349, 68] on button "Ok" at bounding box center [353, 71] width 14 height 12
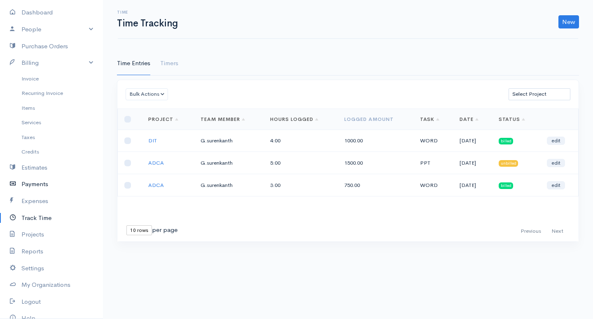
click at [52, 185] on link "Payments" at bounding box center [51, 184] width 103 height 17
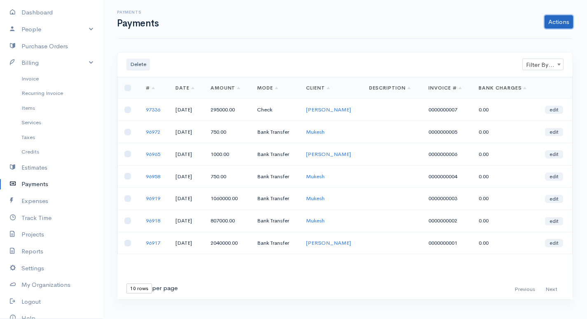
click at [558, 21] on link "Actions" at bounding box center [559, 21] width 28 height 13
click at [525, 41] on link "Enter Payment" at bounding box center [531, 39] width 85 height 14
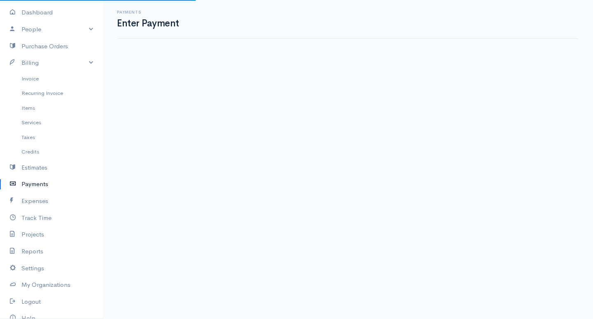
select select "2"
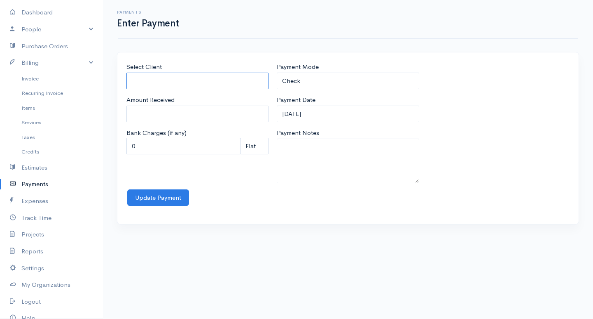
click at [196, 83] on input "Select Client" at bounding box center [198, 81] width 142 height 17
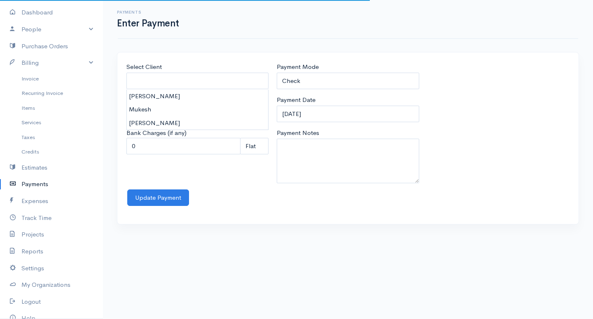
type input "Mukesh"
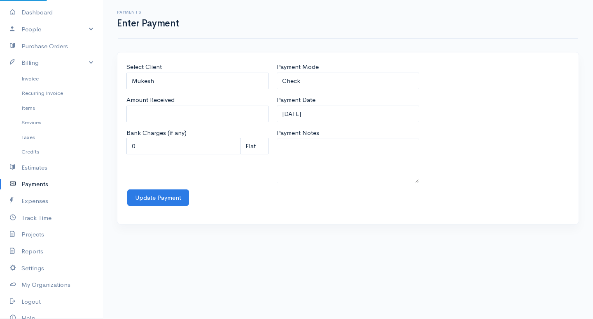
click at [138, 109] on body "G.surenkanth Upgrade Dashboard People Clients Vendors Staff Users Purchase Orde…" at bounding box center [296, 159] width 593 height 319
type input "0"
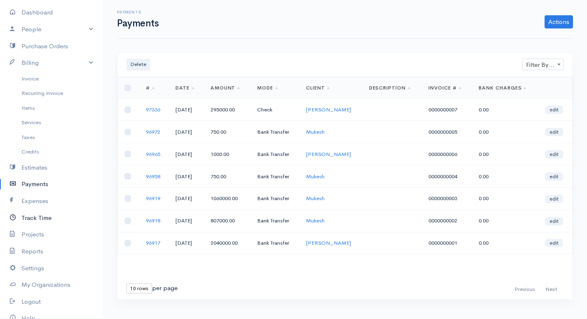
click at [45, 218] on link "Track Time" at bounding box center [51, 217] width 103 height 17
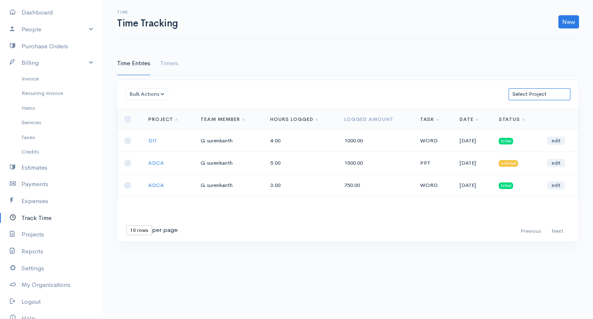
click at [536, 91] on select "Select Project maths class DIT ADCA" at bounding box center [540, 94] width 62 height 12
select select "5482"
click at [509, 88] on select "Select Project maths class DIT ADCA" at bounding box center [540, 94] width 62 height 12
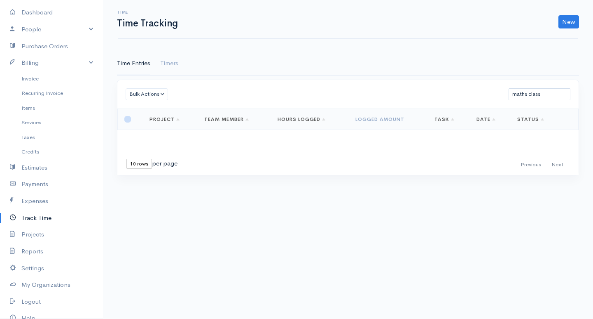
click at [130, 119] on input "checkbox" at bounding box center [127, 119] width 7 height 7
click at [124, 119] on input "checkbox" at bounding box center [127, 119] width 7 height 7
checkbox input "false"
click at [171, 63] on link "Timers" at bounding box center [169, 63] width 18 height 23
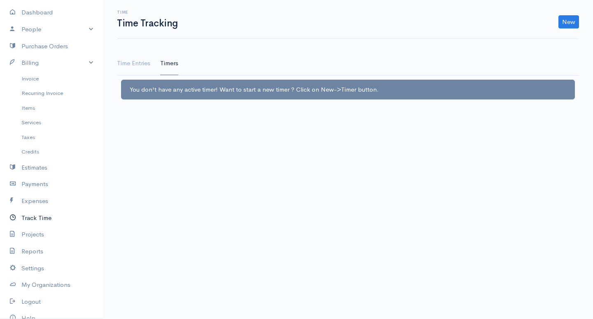
click at [48, 212] on link "Track Time" at bounding box center [51, 217] width 103 height 17
click at [48, 216] on link "Track Time" at bounding box center [51, 217] width 103 height 17
click at [43, 199] on link "Expenses" at bounding box center [51, 200] width 103 height 17
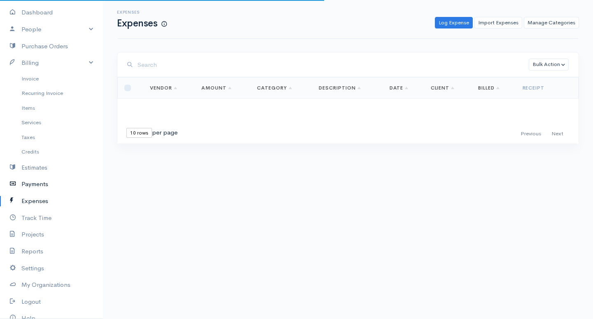
click at [39, 185] on link "Payments" at bounding box center [51, 184] width 103 height 17
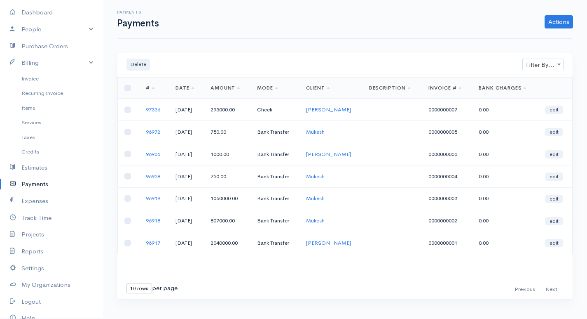
scroll to position [11, 0]
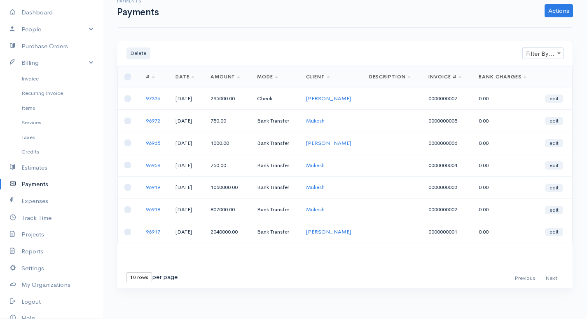
click at [556, 280] on div "First Previous Next Last" at bounding box center [537, 278] width 53 height 12
click at [553, 277] on div "First Previous Next Last" at bounding box center [537, 278] width 53 height 12
click at [40, 77] on link "Invoice" at bounding box center [51, 78] width 103 height 15
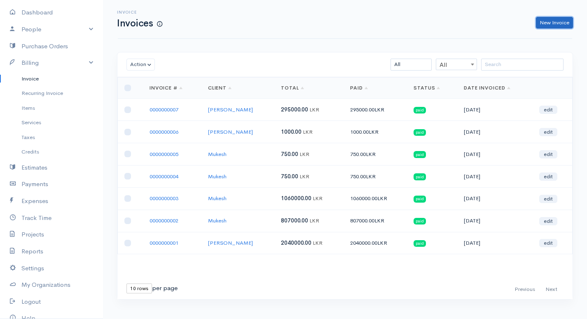
click at [562, 21] on link "New Invoice" at bounding box center [554, 23] width 37 height 12
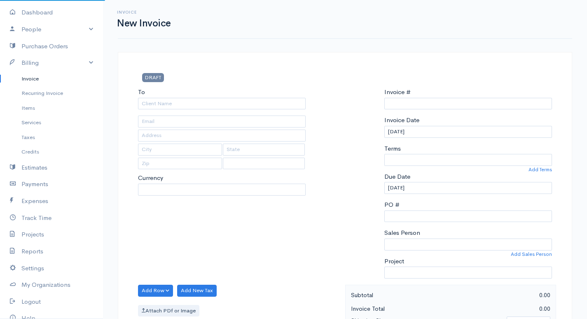
select select "LKR"
select select "[GEOGRAPHIC_DATA]"
type input "0000000008"
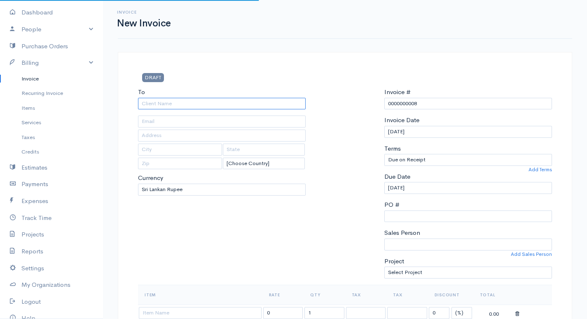
click at [200, 104] on input "To" at bounding box center [222, 104] width 168 height 12
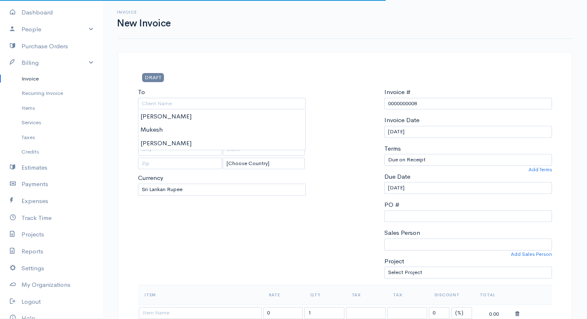
type input "Mukesh"
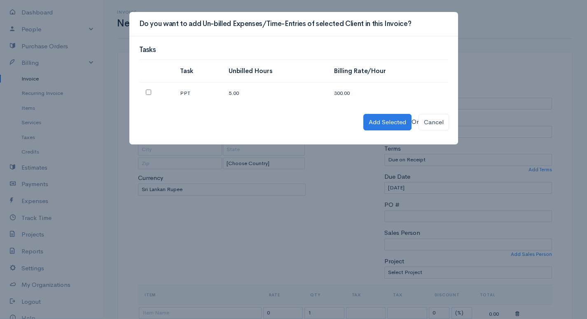
click at [143, 91] on td at bounding box center [156, 92] width 34 height 21
click at [147, 91] on input "checkbox" at bounding box center [148, 91] width 5 height 5
checkbox input "true"
click at [368, 123] on button "Add Selected" at bounding box center [387, 122] width 48 height 17
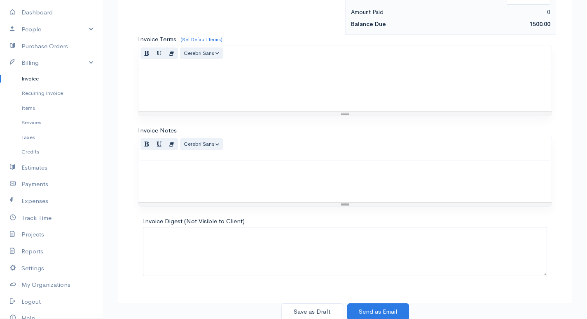
scroll to position [463, 0]
click at [320, 313] on button "Save as Draft" at bounding box center [312, 310] width 62 height 17
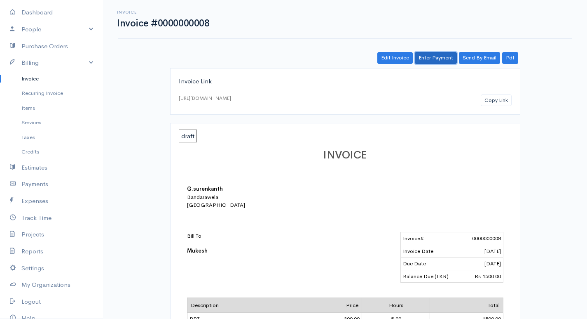
click at [423, 58] on link "Enter Payment" at bounding box center [436, 58] width 42 height 12
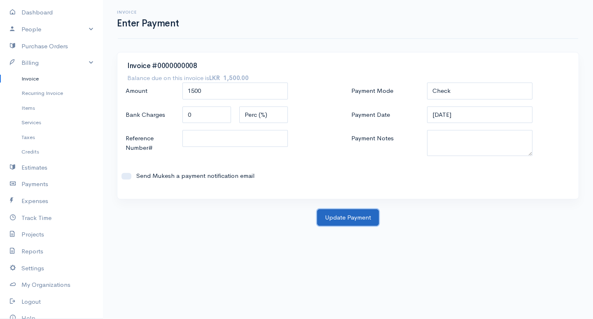
click at [347, 216] on button "Update Payment" at bounding box center [348, 217] width 62 height 17
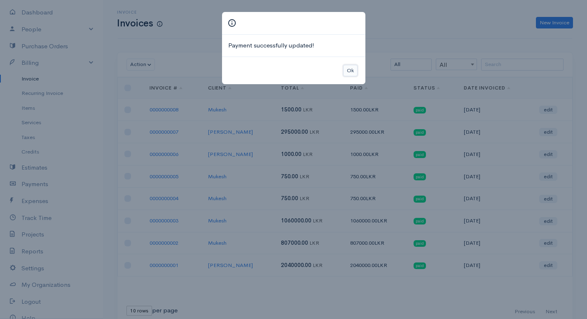
click at [353, 71] on button "Ok" at bounding box center [350, 71] width 14 height 12
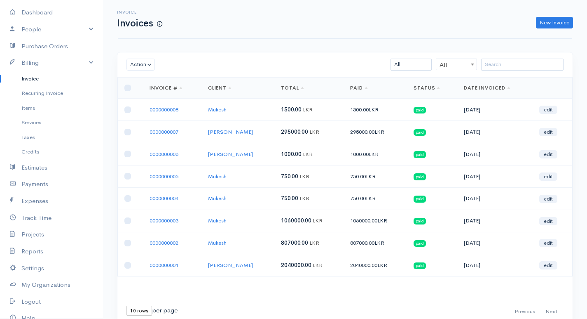
click at [45, 75] on link "Invoice" at bounding box center [51, 78] width 103 height 15
drag, startPoint x: 565, startPoint y: 19, endPoint x: 562, endPoint y: 23, distance: 4.7
click at [563, 20] on link "New Invoice" at bounding box center [554, 23] width 37 height 12
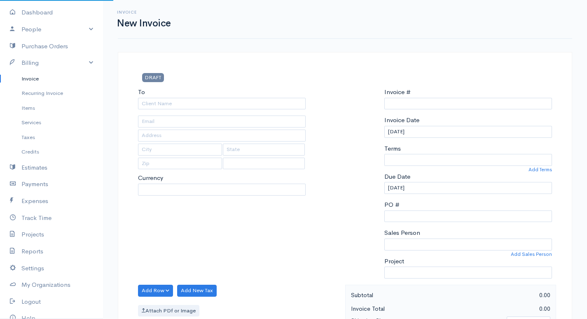
select select "LKR"
select select "[GEOGRAPHIC_DATA]"
type input "0000000009"
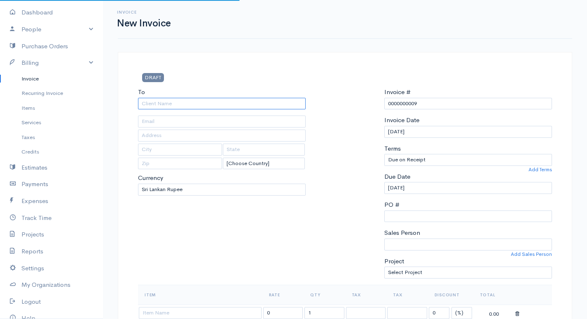
click at [170, 104] on input "To" at bounding box center [222, 104] width 168 height 12
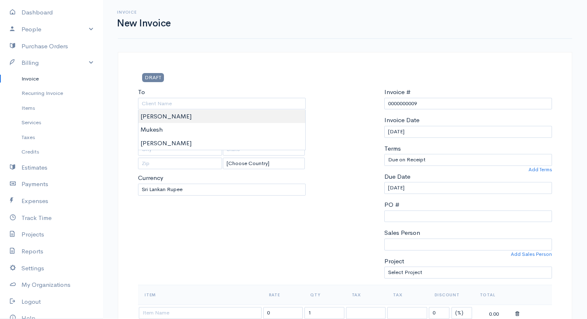
type input "[PERSON_NAME]"
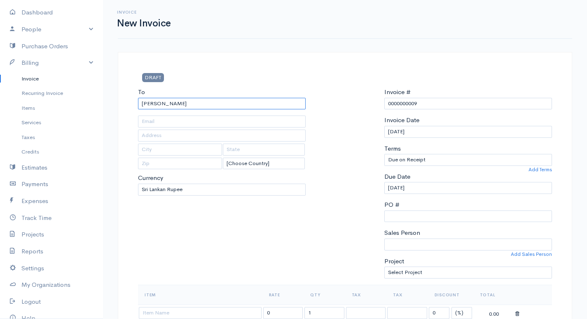
click at [167, 104] on input "[PERSON_NAME]" at bounding box center [222, 104] width 168 height 12
drag, startPoint x: 161, startPoint y: 108, endPoint x: 100, endPoint y: 113, distance: 61.3
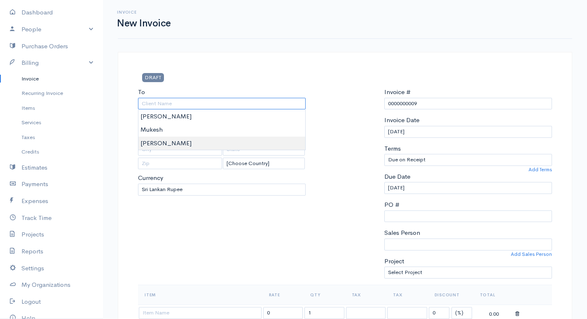
type input "[PERSON_NAME]"
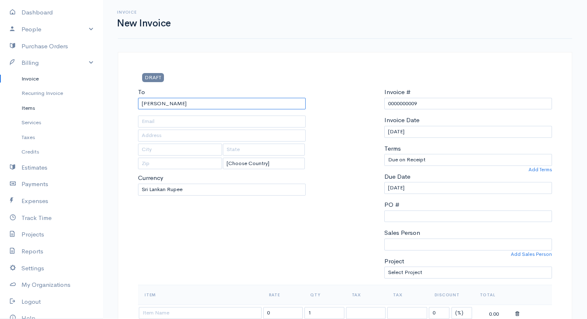
drag, startPoint x: 153, startPoint y: 105, endPoint x: 68, endPoint y: 105, distance: 85.3
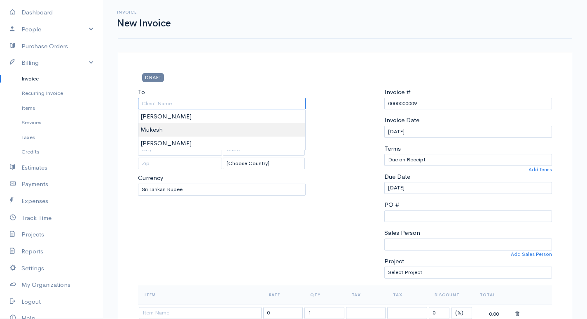
type input "Mukesh"
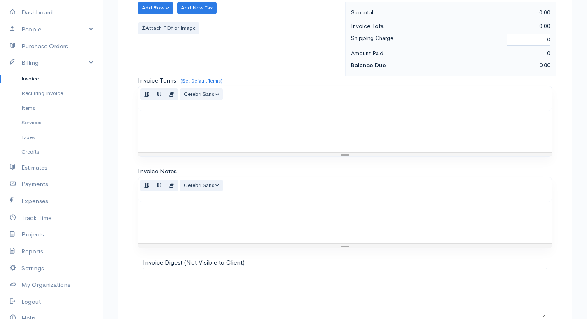
scroll to position [394, 0]
